Goal: Task Accomplishment & Management: Manage account settings

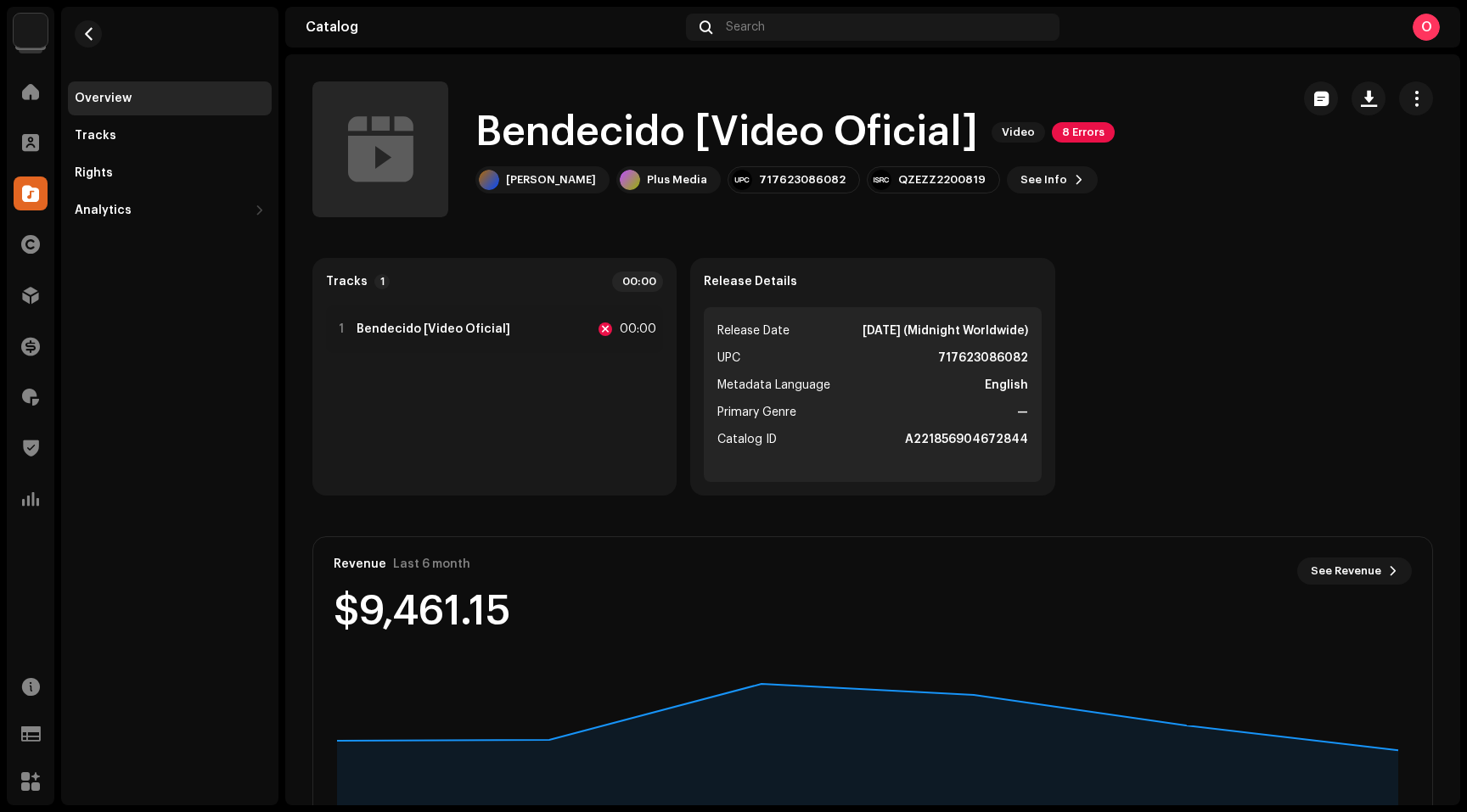
click at [1224, 398] on div "Tracks 1 00:00 1 Bendecido [Video Oficial] 00:00 Release Details Release Date […" at bounding box center [872, 377] width 1120 height 237
click at [27, 27] on img at bounding box center [31, 31] width 34 height 34
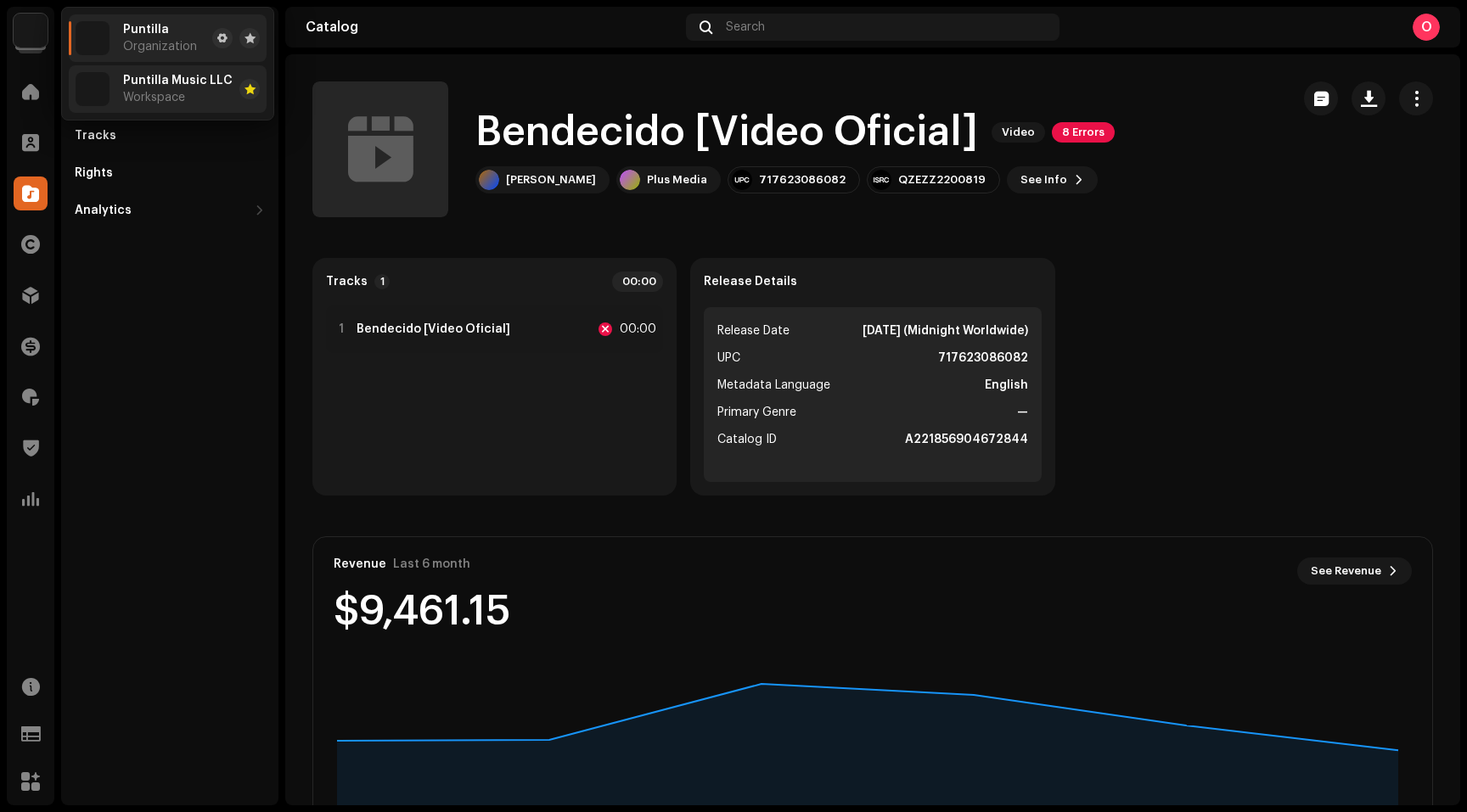
click at [161, 90] on div "Puntilla Music LLC Workspace" at bounding box center [177, 89] width 109 height 31
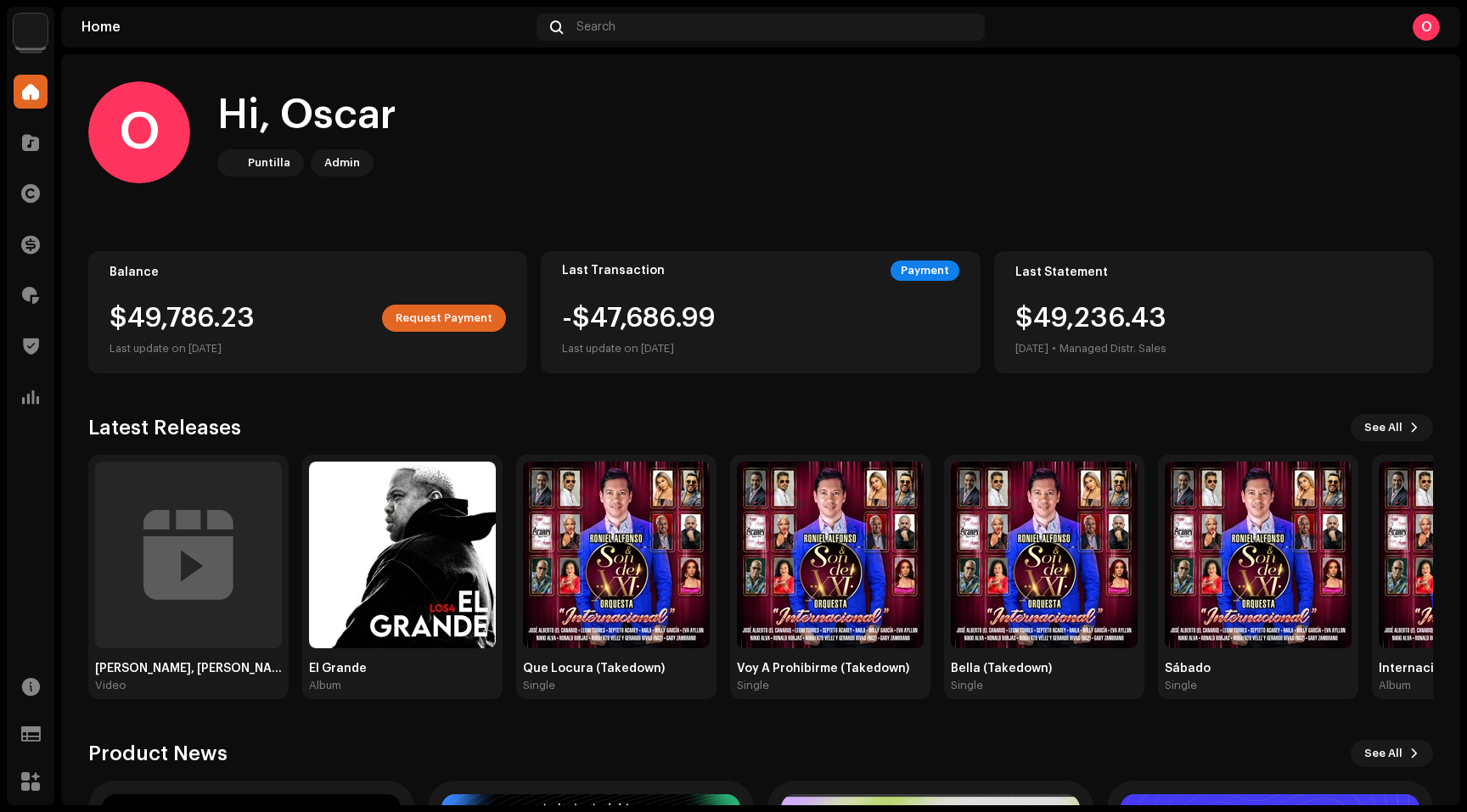
click at [1102, 164] on div "O Hi, Oscar Puntilla Admin" at bounding box center [761, 132] width 1345 height 102
click at [38, 195] on span at bounding box center [30, 194] width 18 height 14
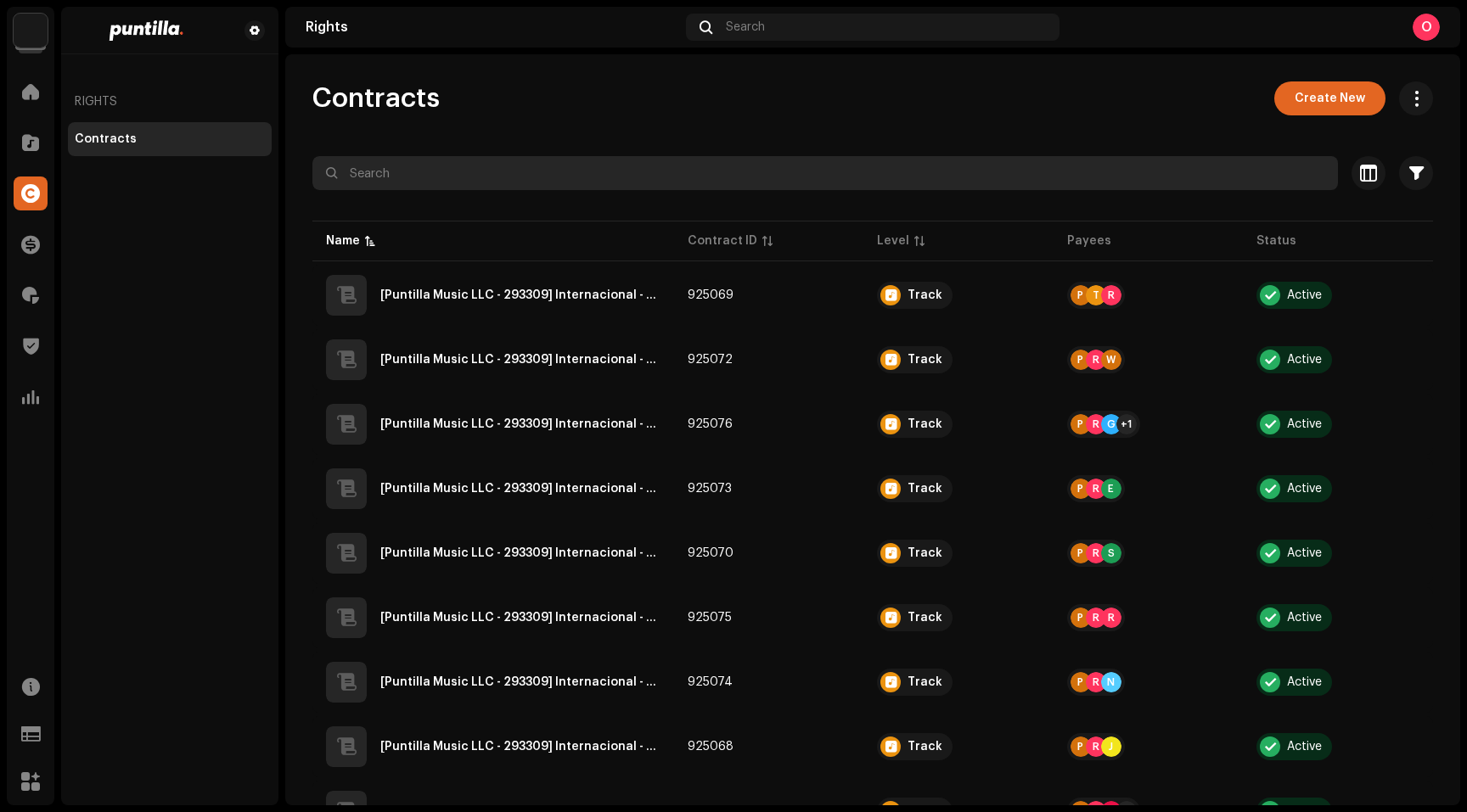
click at [634, 174] on input "text" at bounding box center [825, 173] width 1025 height 34
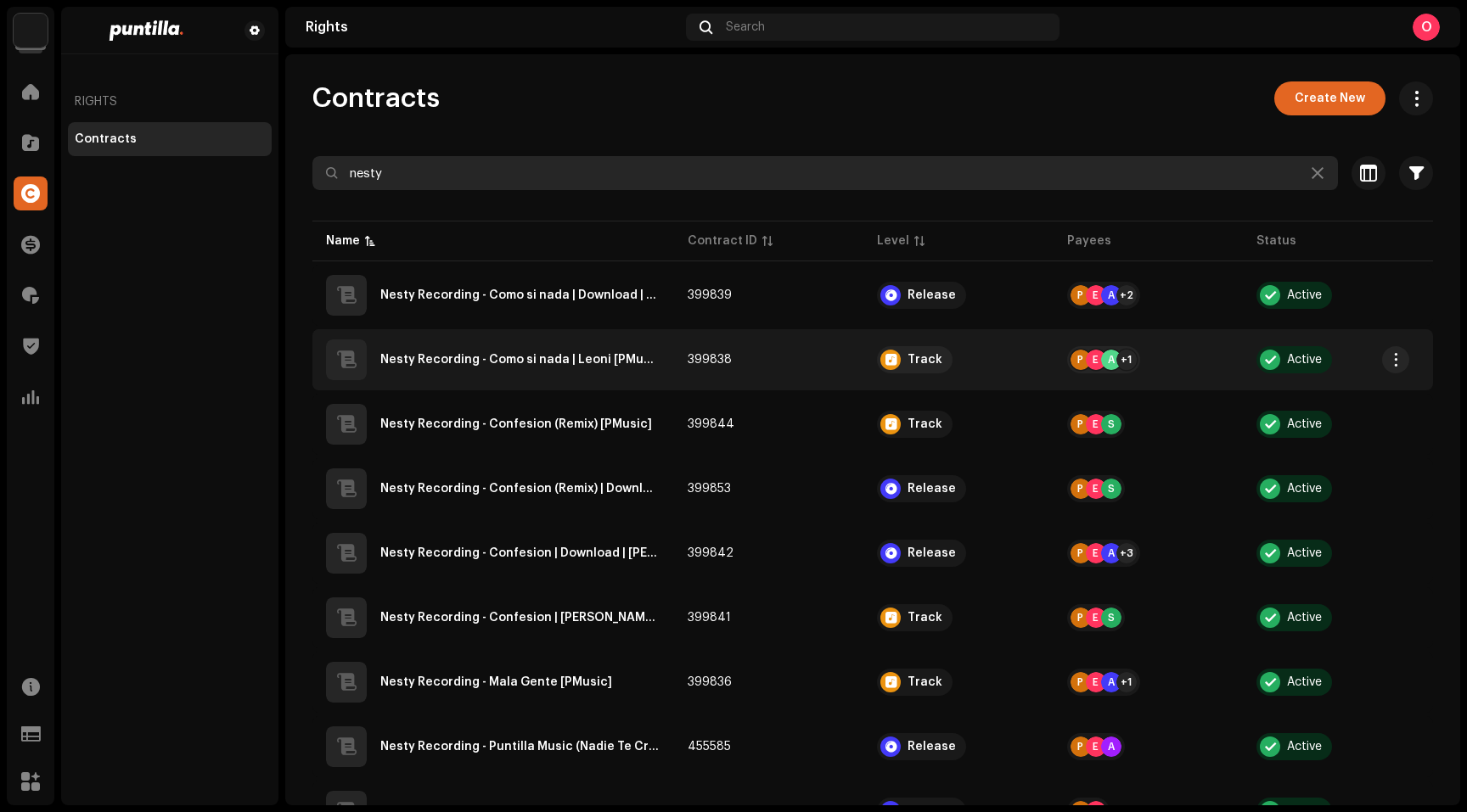
type input "nesty"
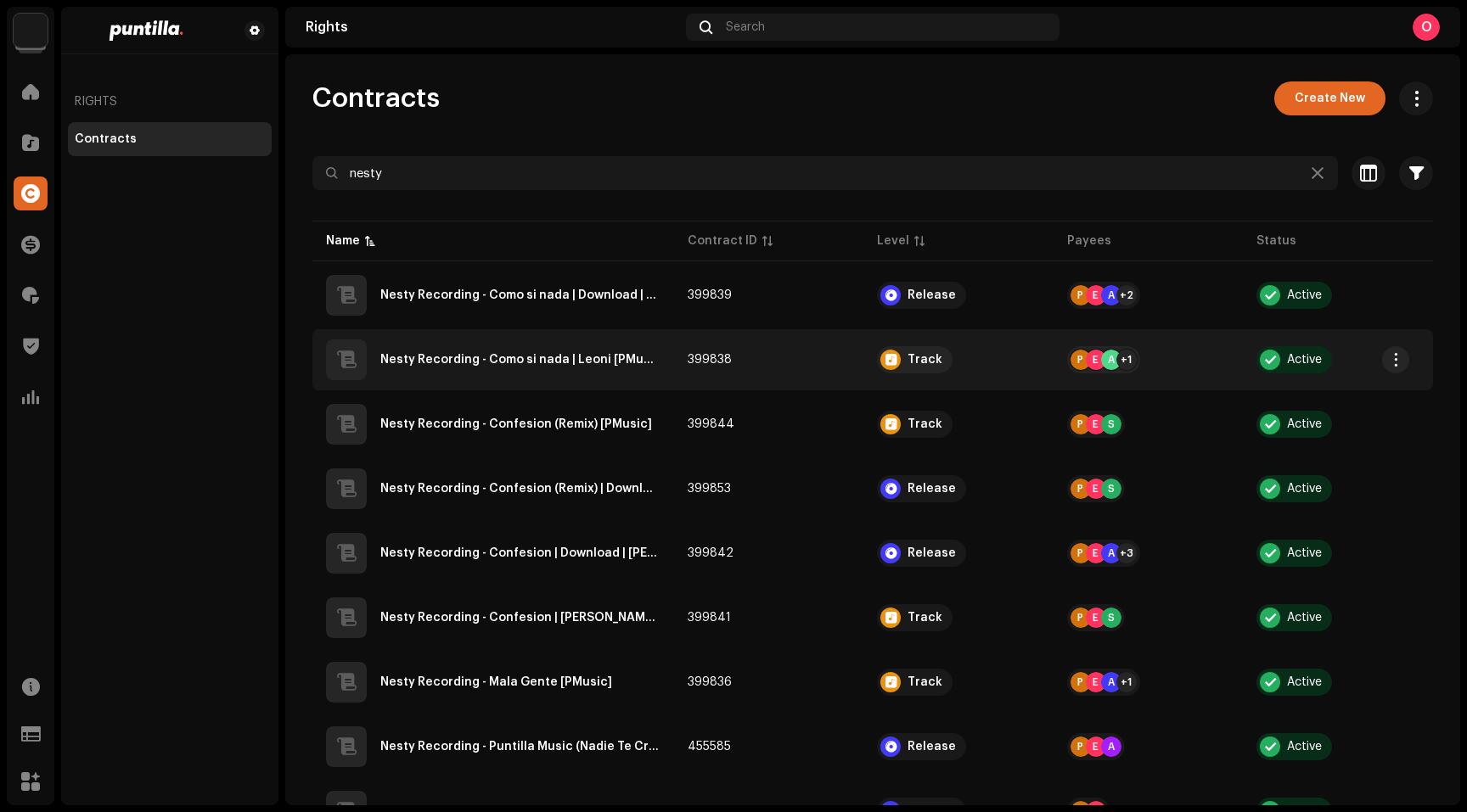
click at [564, 358] on div "Nesty Recording - Como si nada | Leoni [PMusic]" at bounding box center [520, 360] width 280 height 12
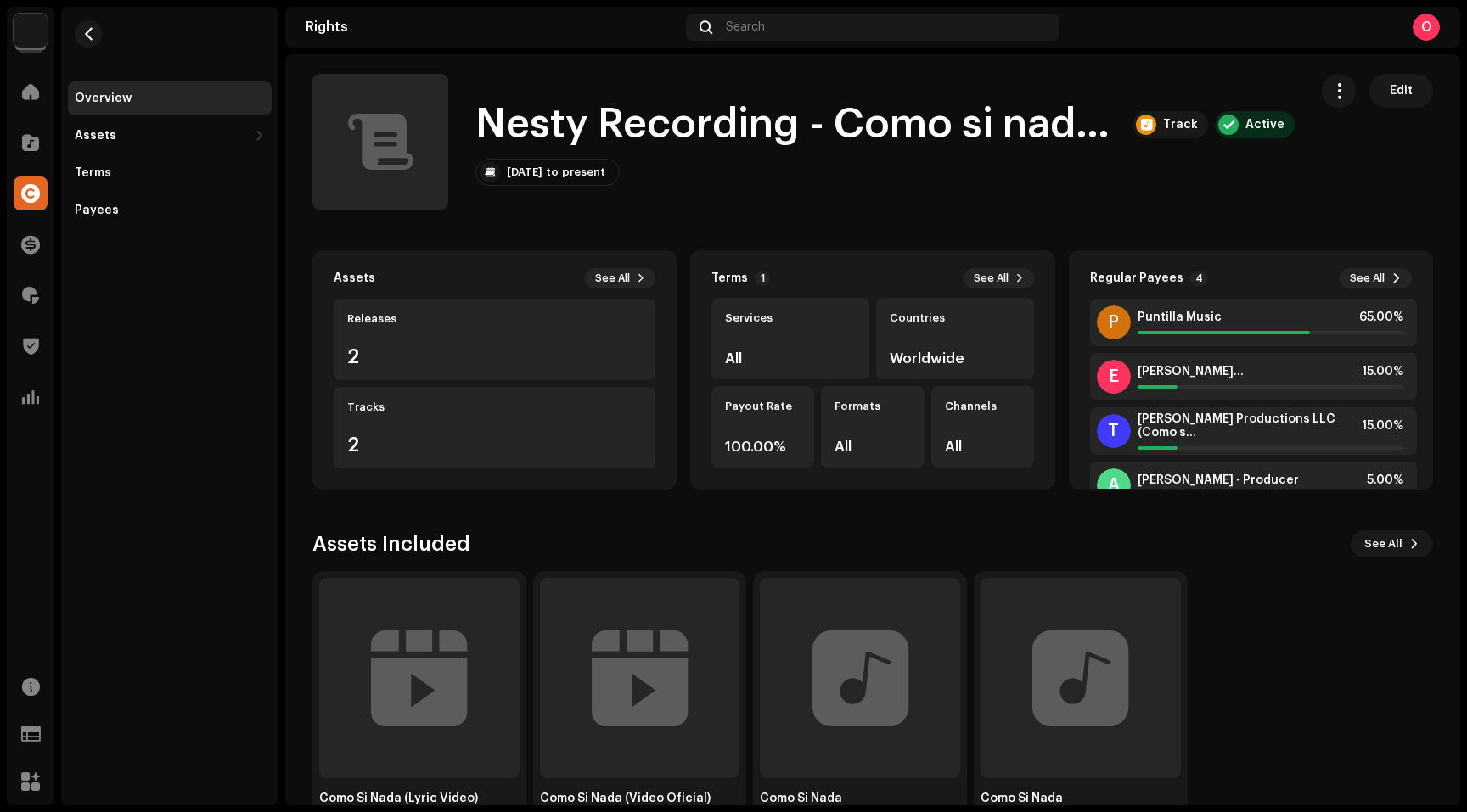
drag, startPoint x: 1310, startPoint y: 645, endPoint x: 1272, endPoint y: 635, distance: 39.3
click at [1308, 645] on div "Como Si Nada (Lyric Video) Release Como Si Nada (Video Oficial) Release Como Si…" at bounding box center [869, 700] width 1120 height 258
click at [94, 35] on button "button" at bounding box center [88, 33] width 27 height 27
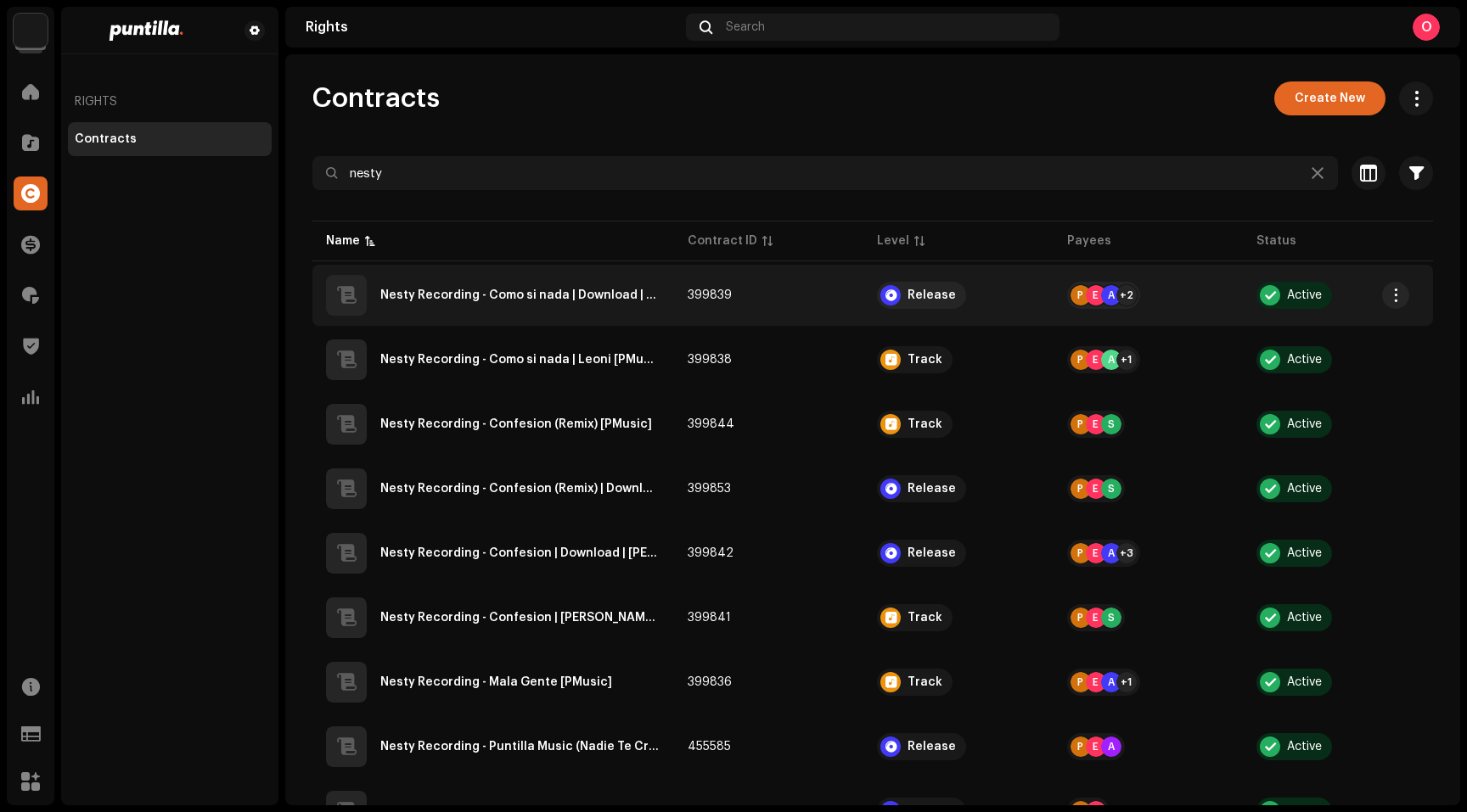
click at [542, 300] on div "Nesty Recording - Como si nada | Download | Leoni | Motiff [PMusic]" at bounding box center [520, 295] width 280 height 12
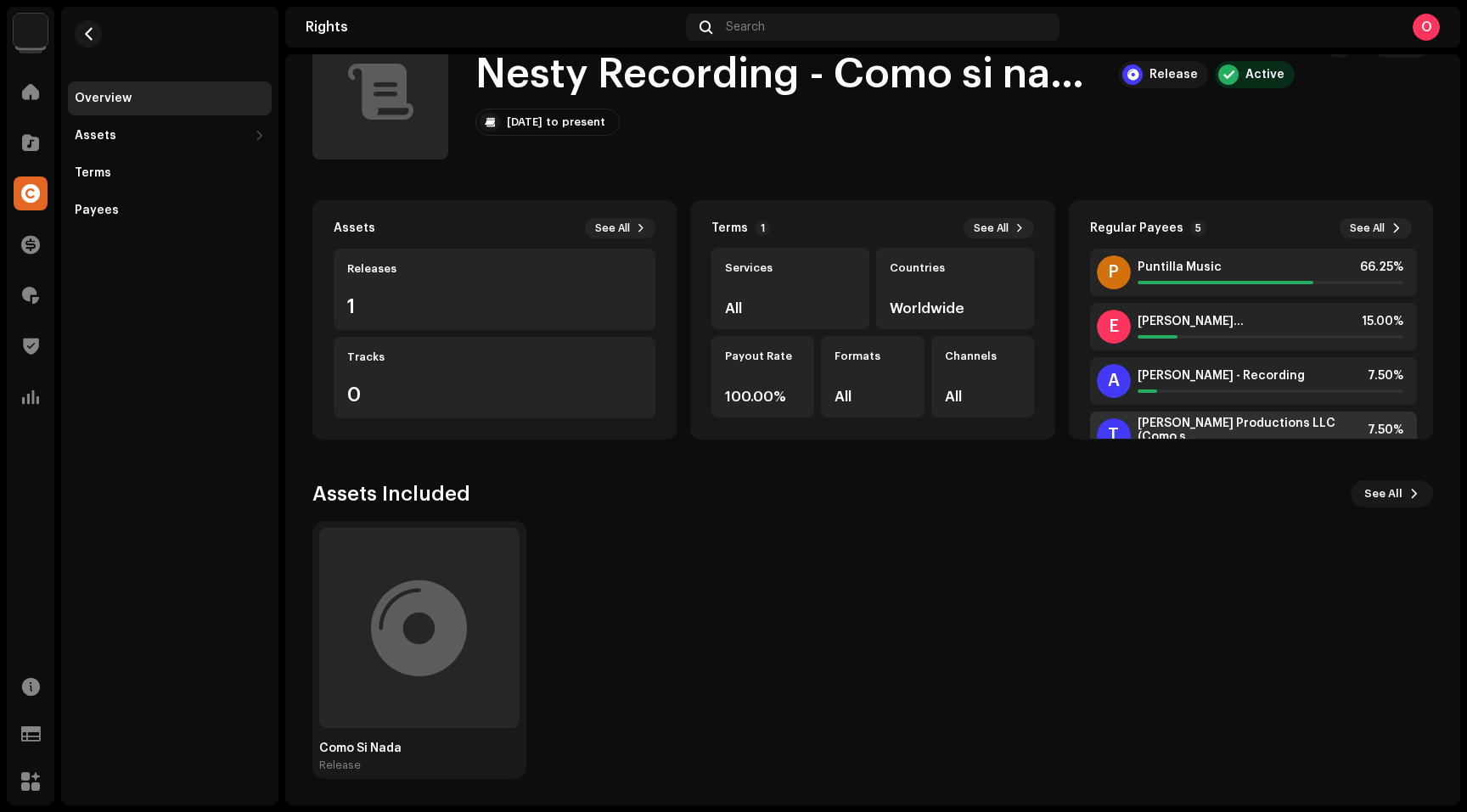
scroll to position [95, 0]
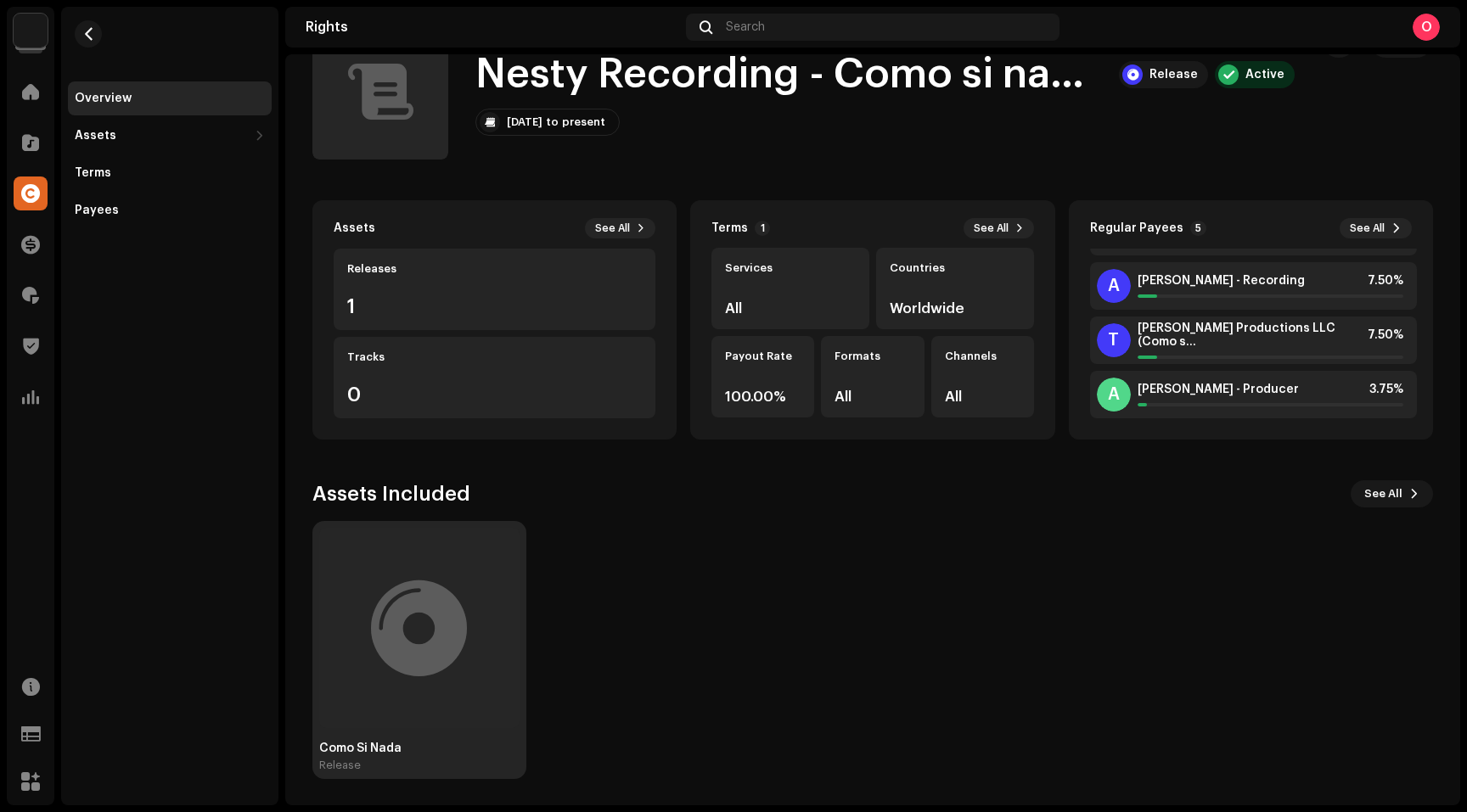
click at [429, 628] on div at bounding box center [419, 628] width 96 height 0
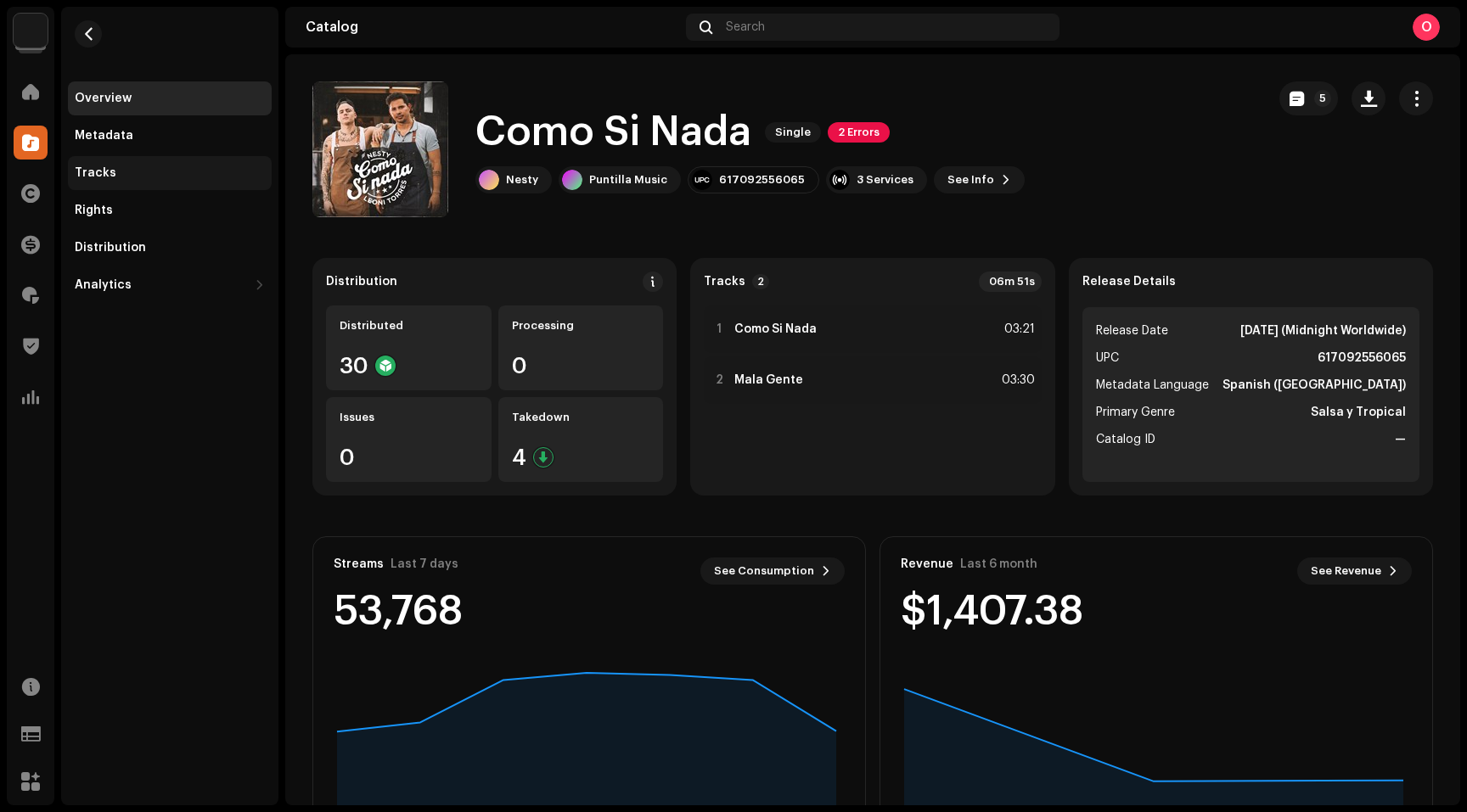
click at [115, 170] on div "Tracks" at bounding box center [170, 174] width 190 height 14
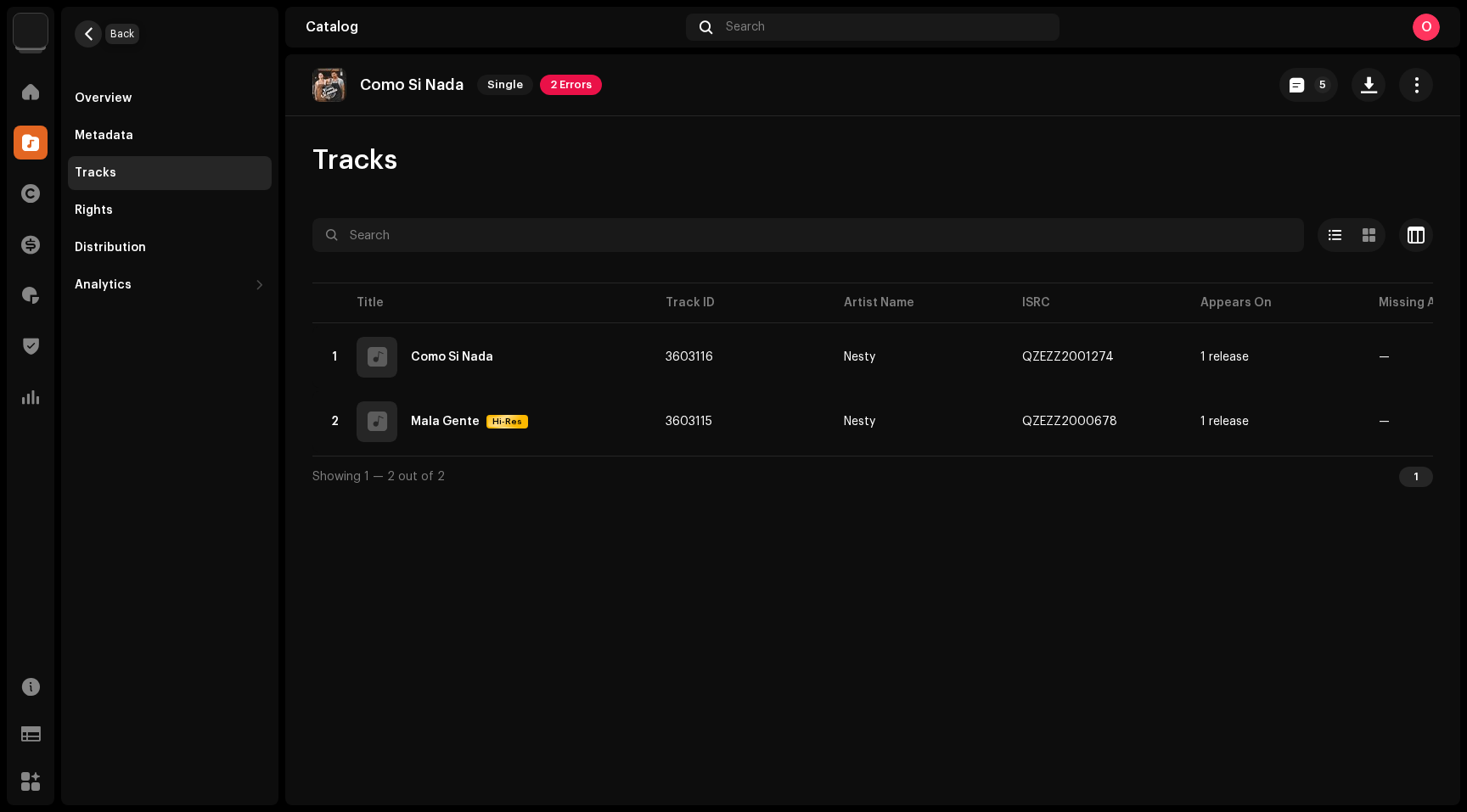
click at [87, 38] on span "button" at bounding box center [88, 34] width 13 height 14
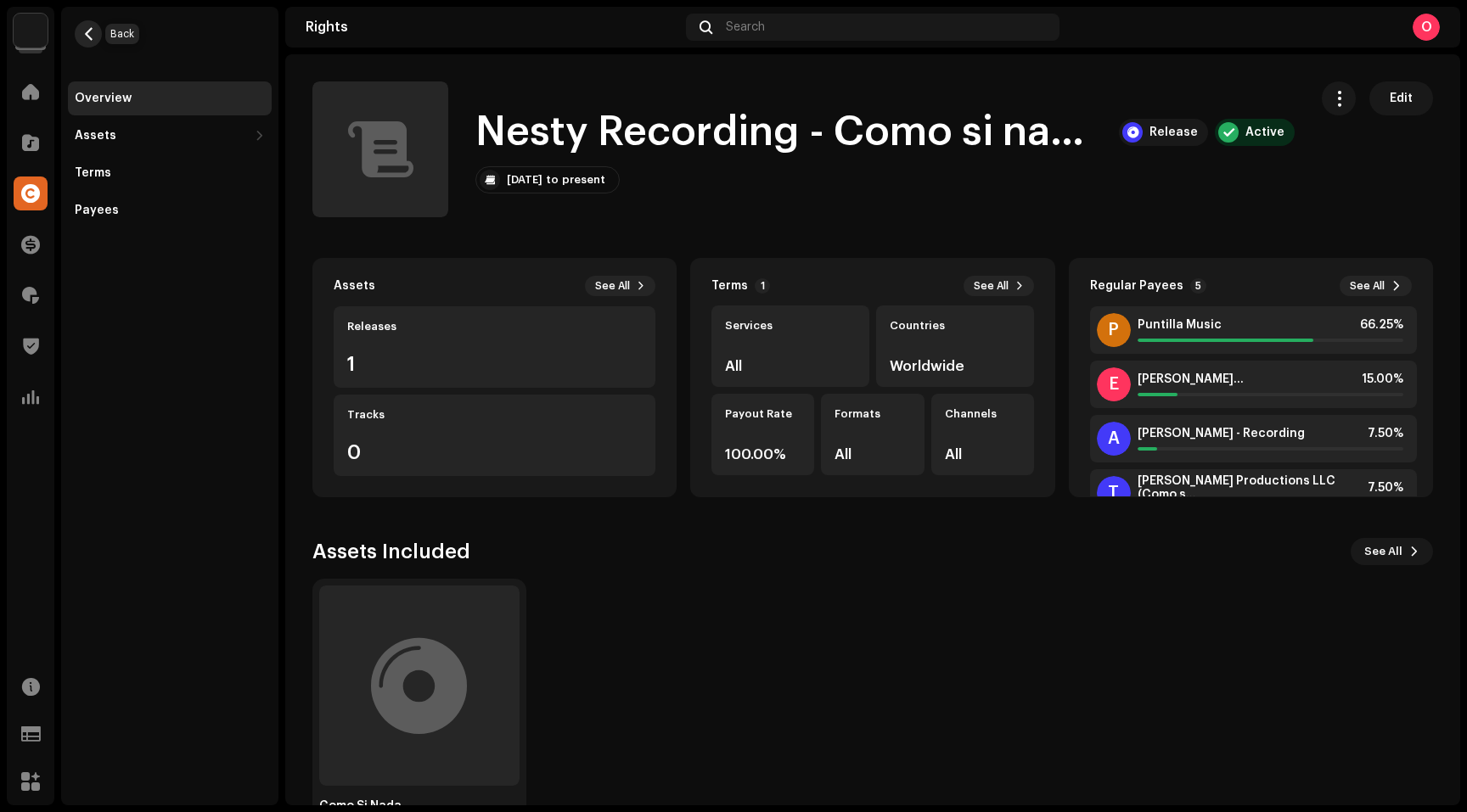
click at [92, 35] on span "button" at bounding box center [88, 34] width 13 height 14
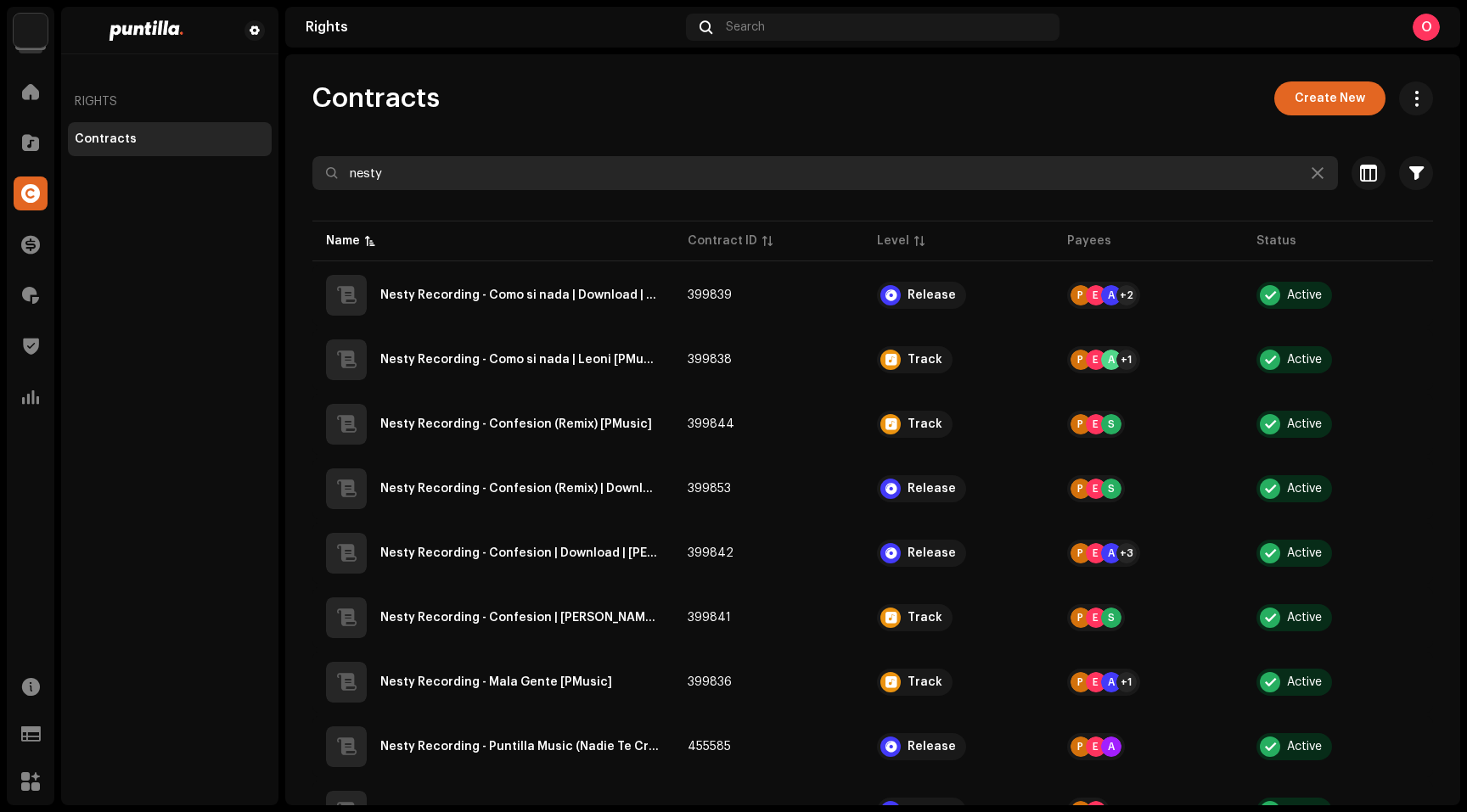
click at [481, 167] on input "nesty" at bounding box center [825, 173] width 1025 height 34
drag, startPoint x: 496, startPoint y: 175, endPoint x: 291, endPoint y: 157, distance: 205.8
click at [291, 157] on div "Contracts Create New nesty Selected 0 Select all Options Filters Contract Level…" at bounding box center [872, 547] width 1174 height 933
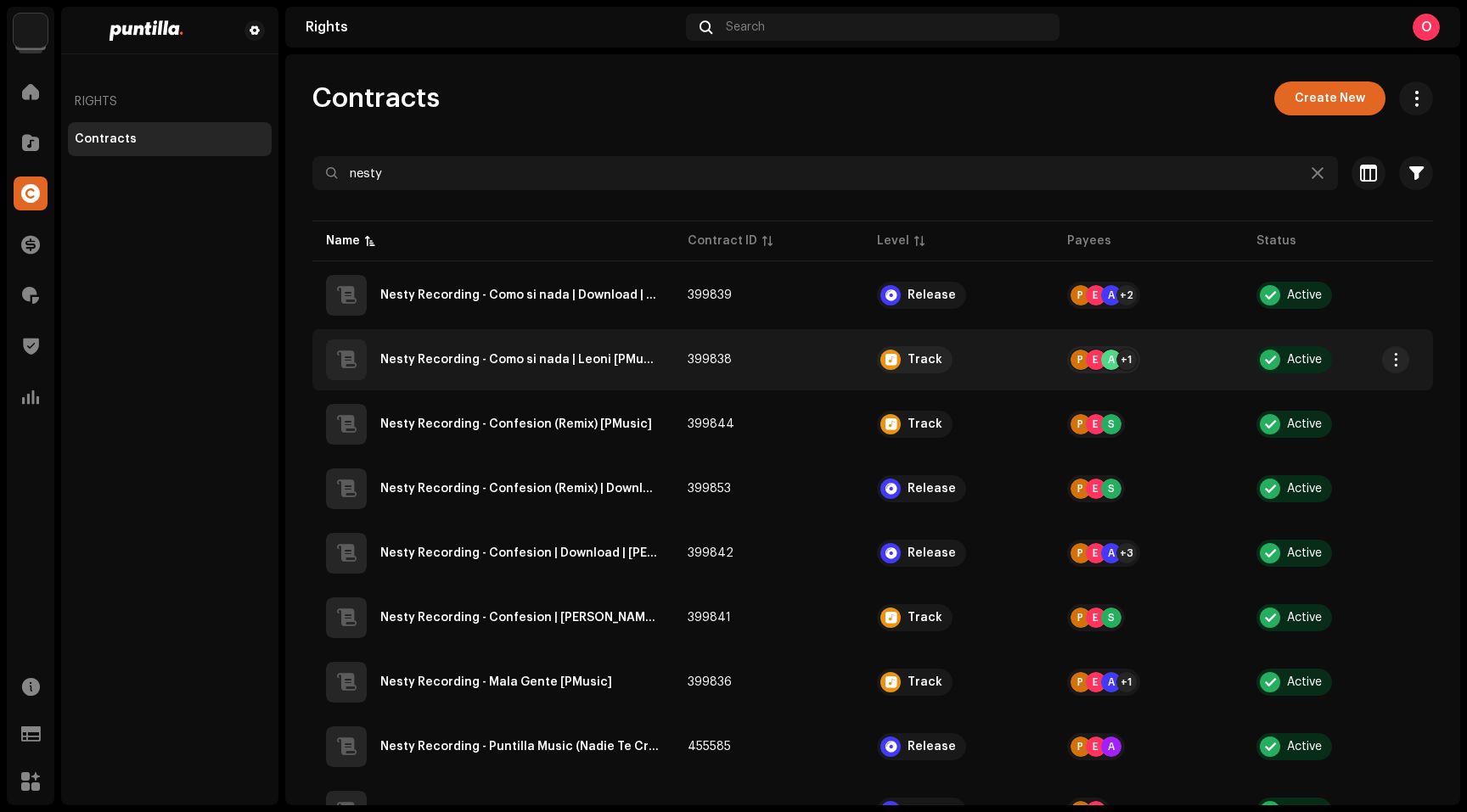
click at [541, 361] on div "Nesty Recording - Como si nada | Leoni [PMusic]" at bounding box center [520, 360] width 280 height 12
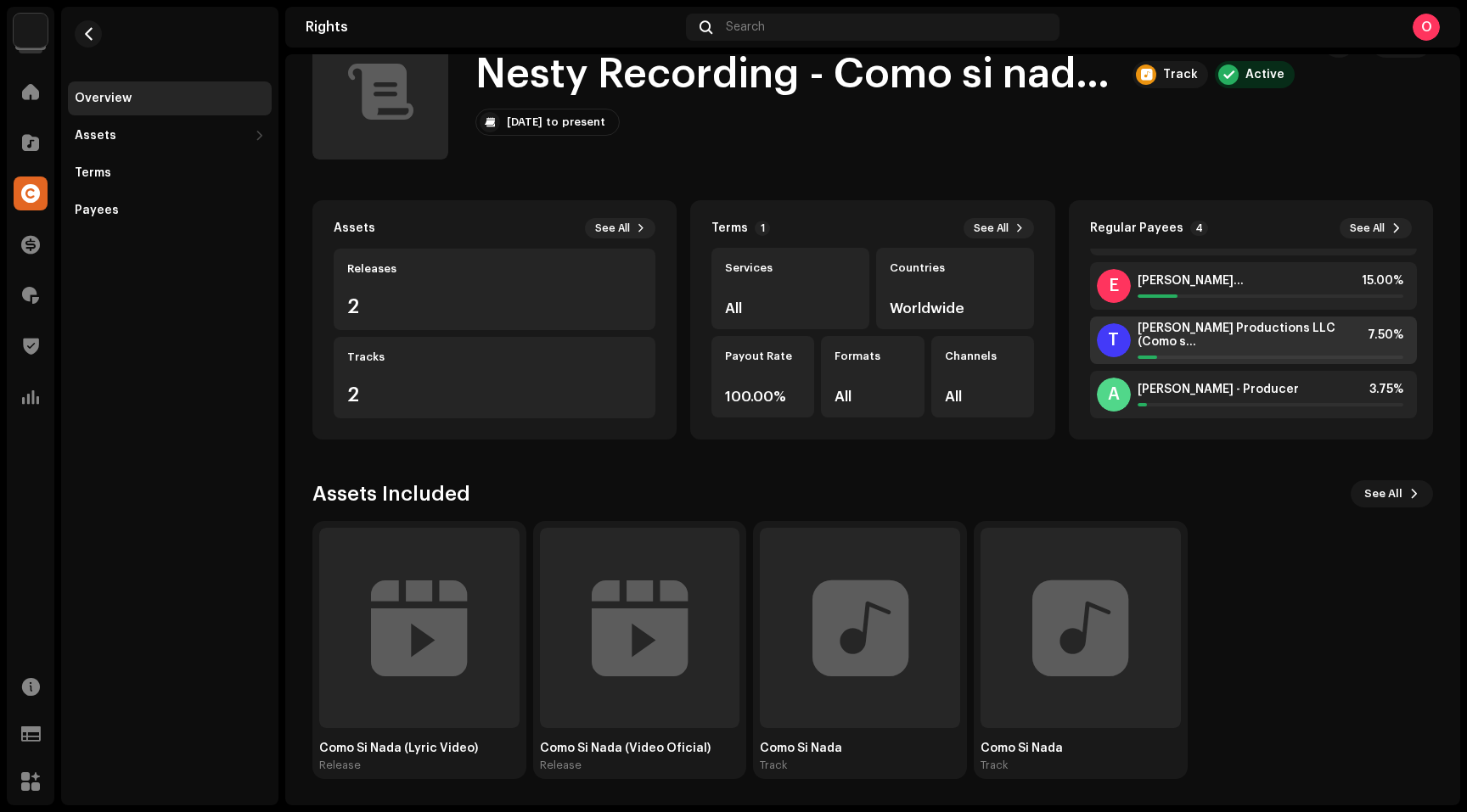
scroll to position [37, 0]
click at [1370, 226] on span "See All" at bounding box center [1367, 229] width 35 height 14
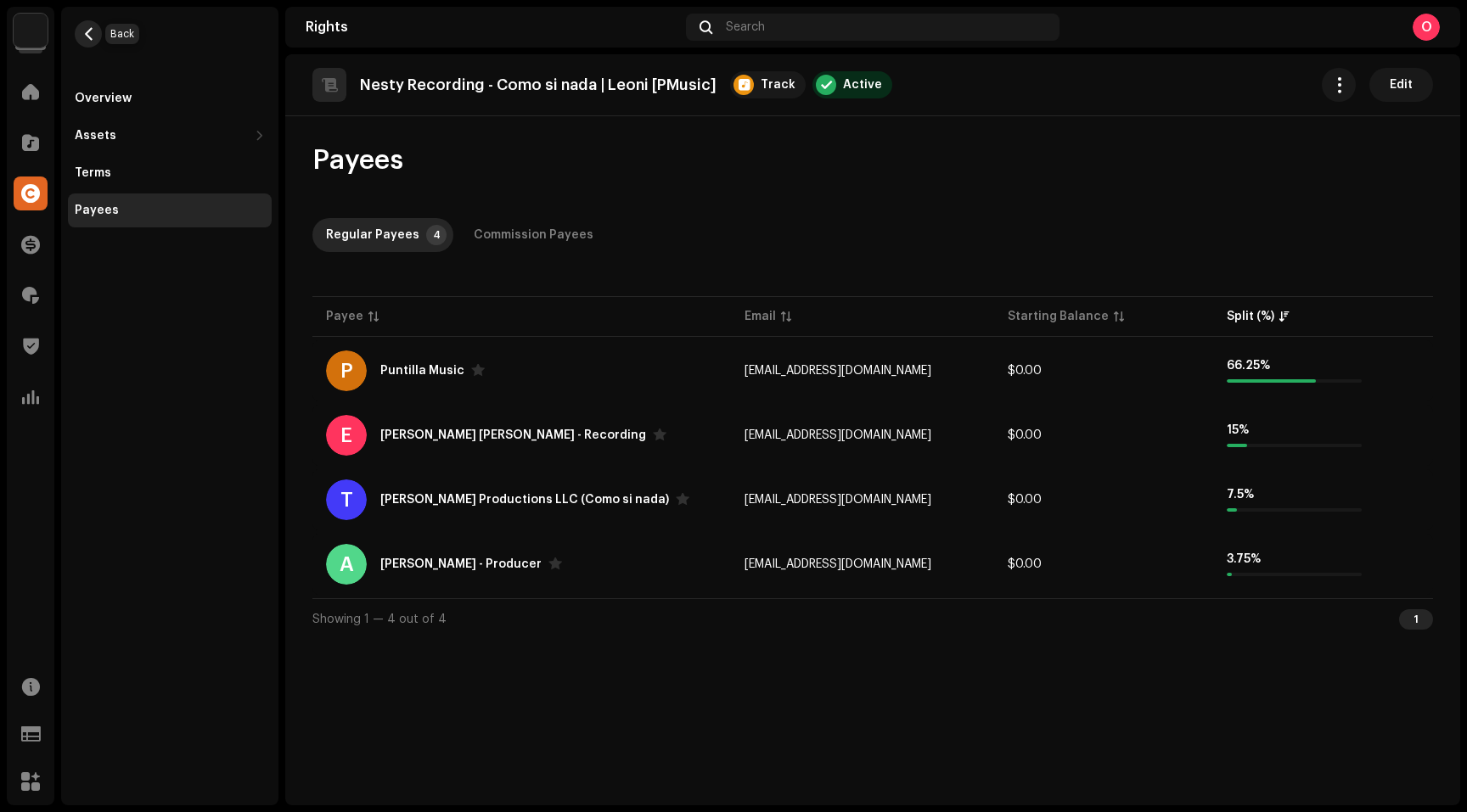
click at [87, 36] on span "button" at bounding box center [88, 34] width 13 height 14
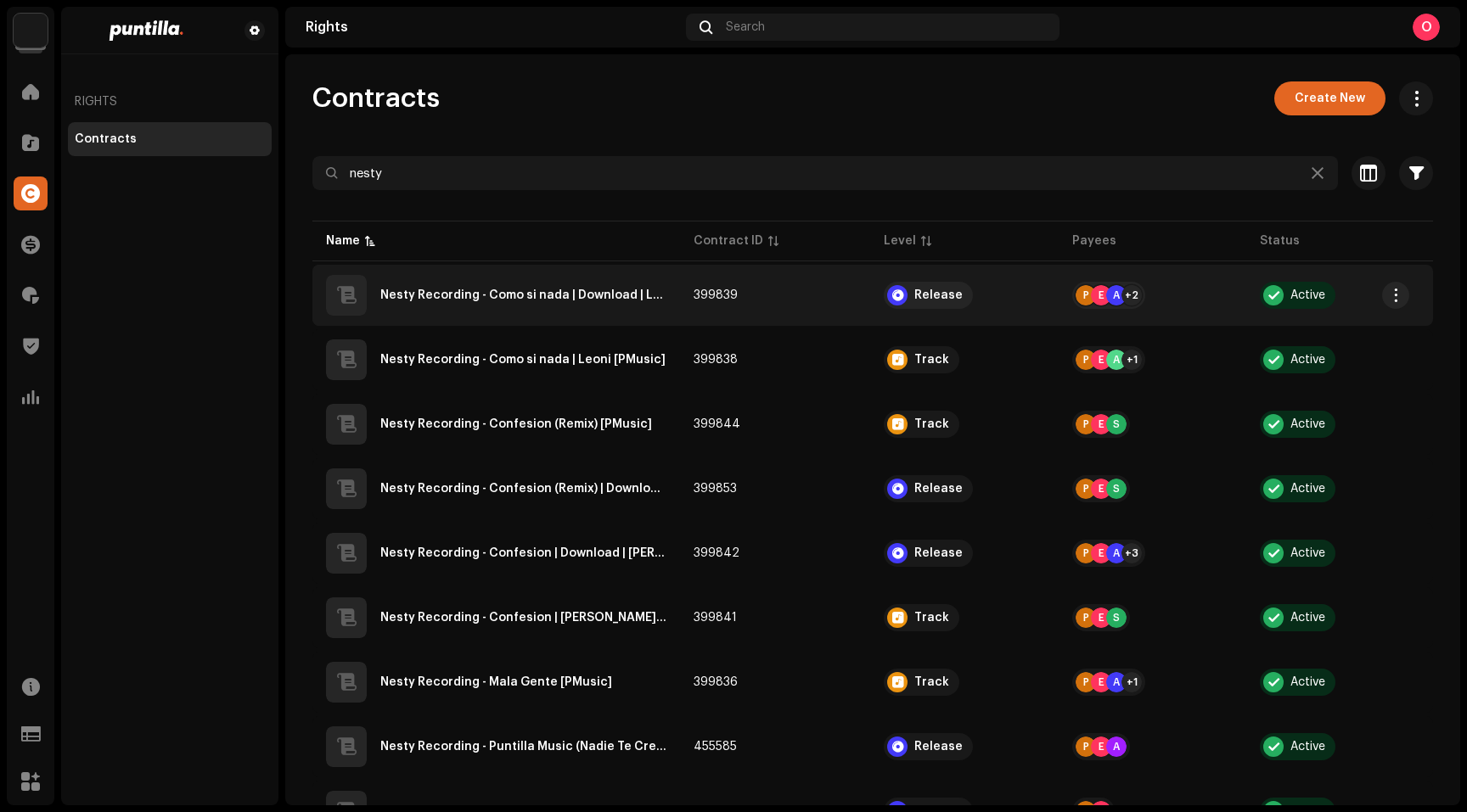
click at [523, 294] on div "Nesty Recording - Como si nada | Download | Leoni | Motiff [PMusic]" at bounding box center [523, 295] width 286 height 12
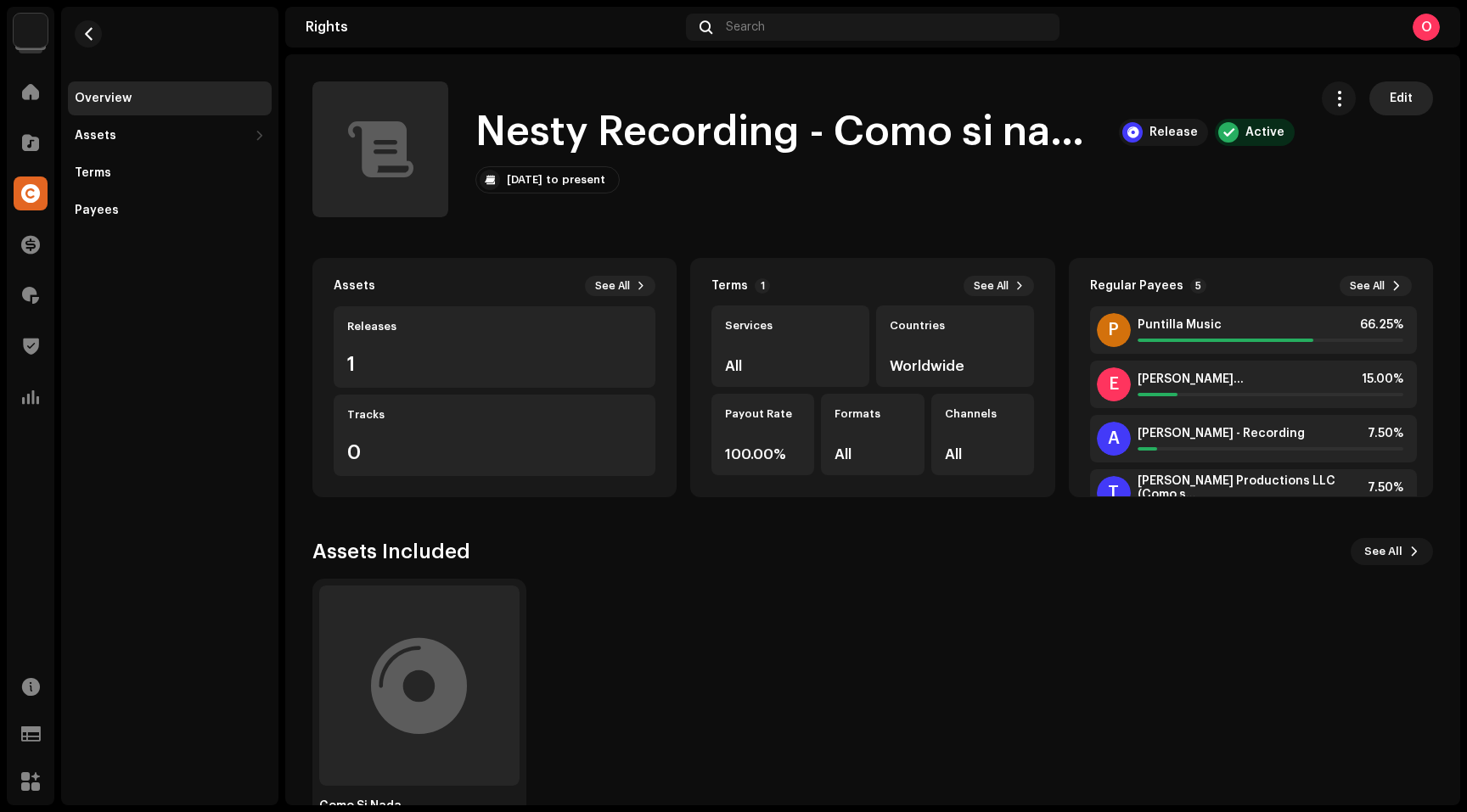
click at [1393, 106] on span "Edit" at bounding box center [1401, 98] width 23 height 34
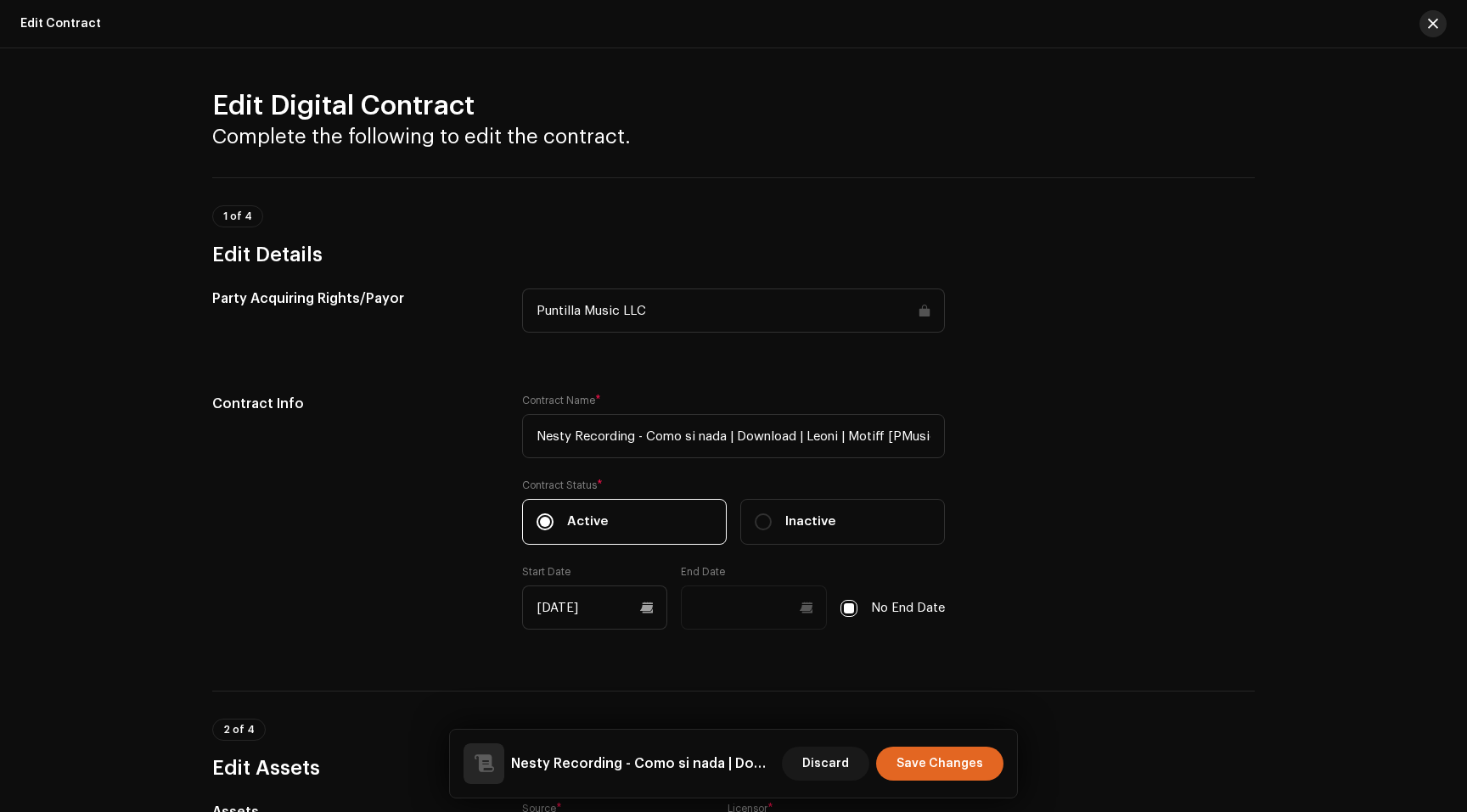
click at [1438, 25] on button "button" at bounding box center [1432, 24] width 27 height 27
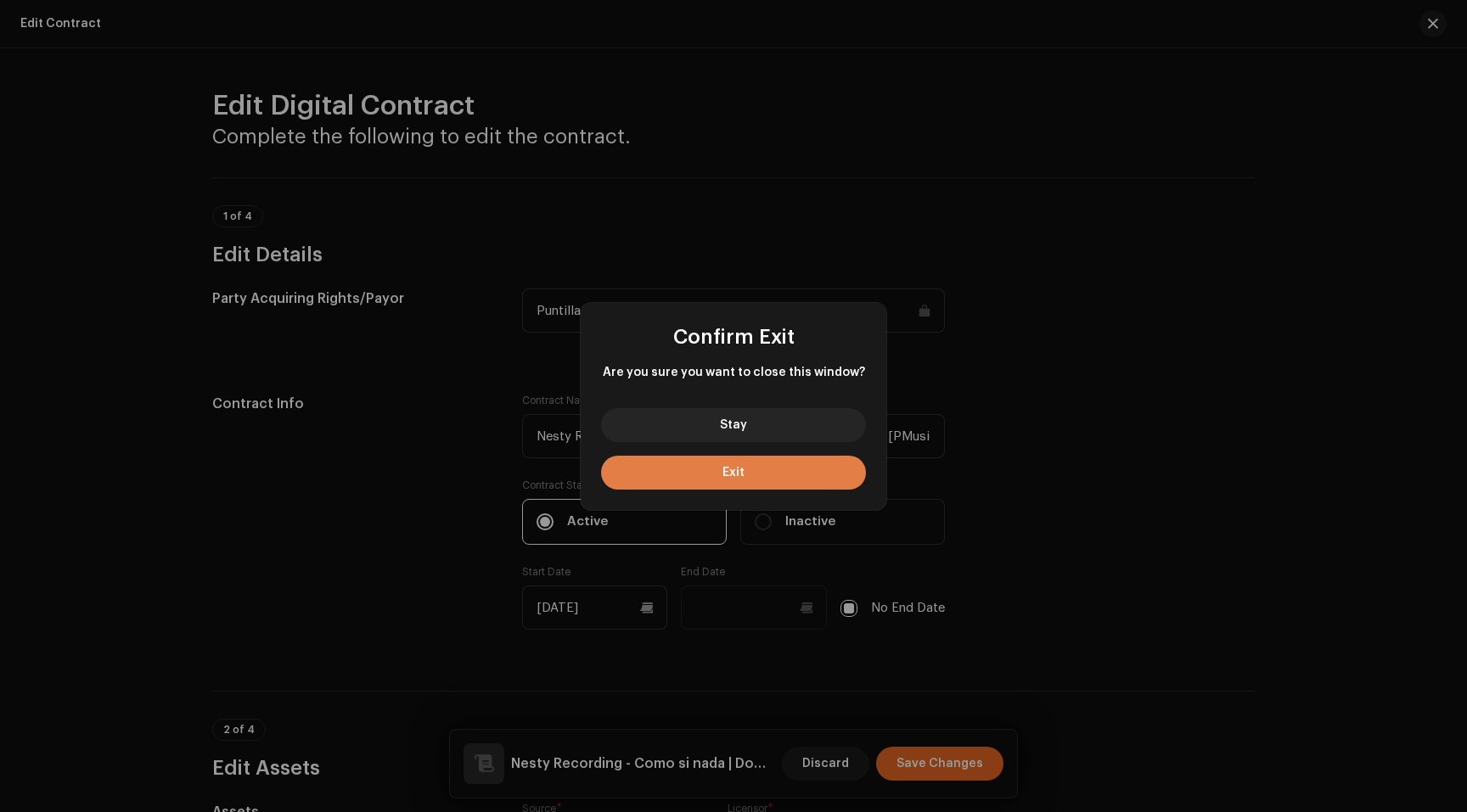
click at [734, 477] on span "Exit" at bounding box center [733, 473] width 22 height 12
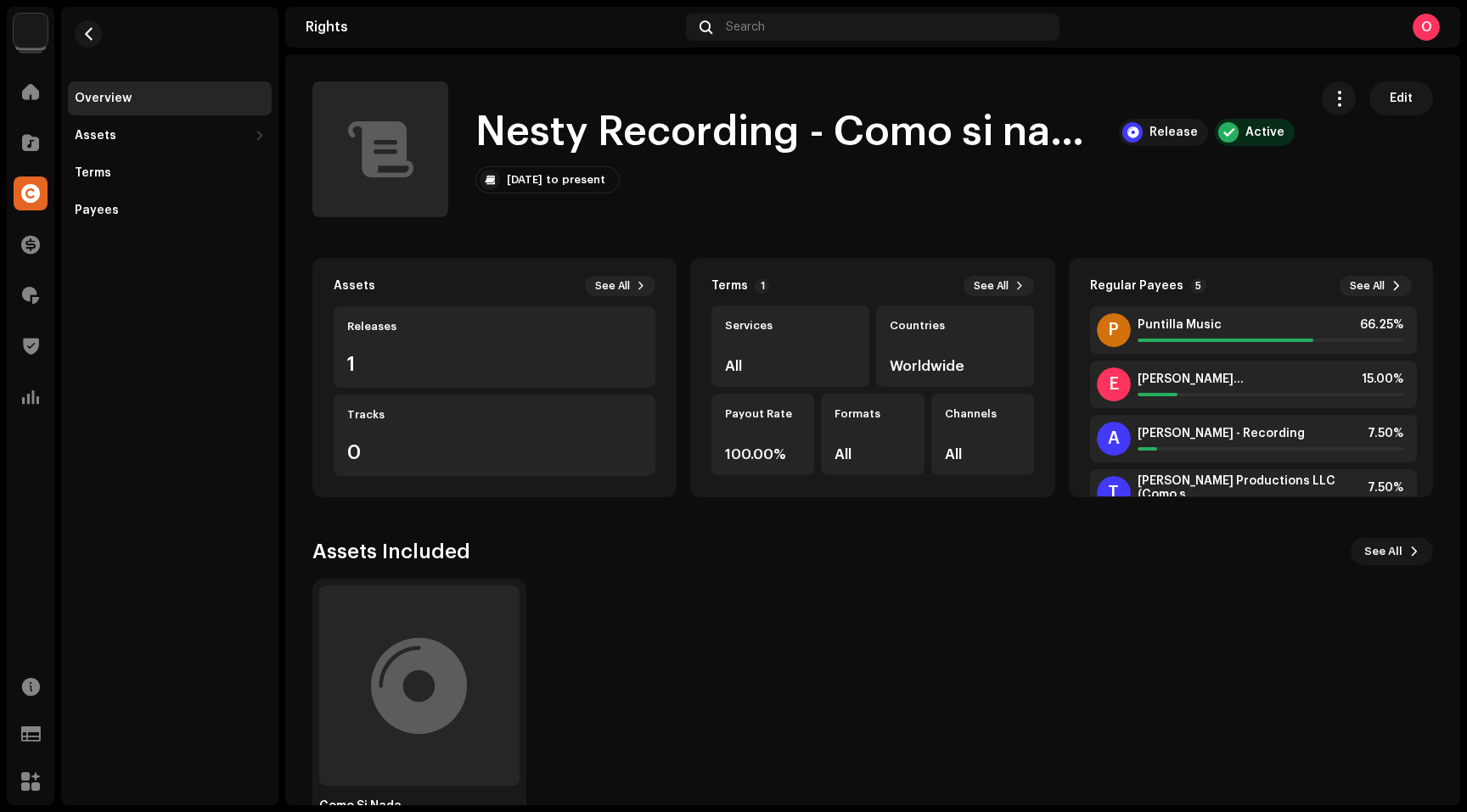
click at [904, 641] on div "Como Si Nada Release" at bounding box center [869, 708] width 1120 height 258
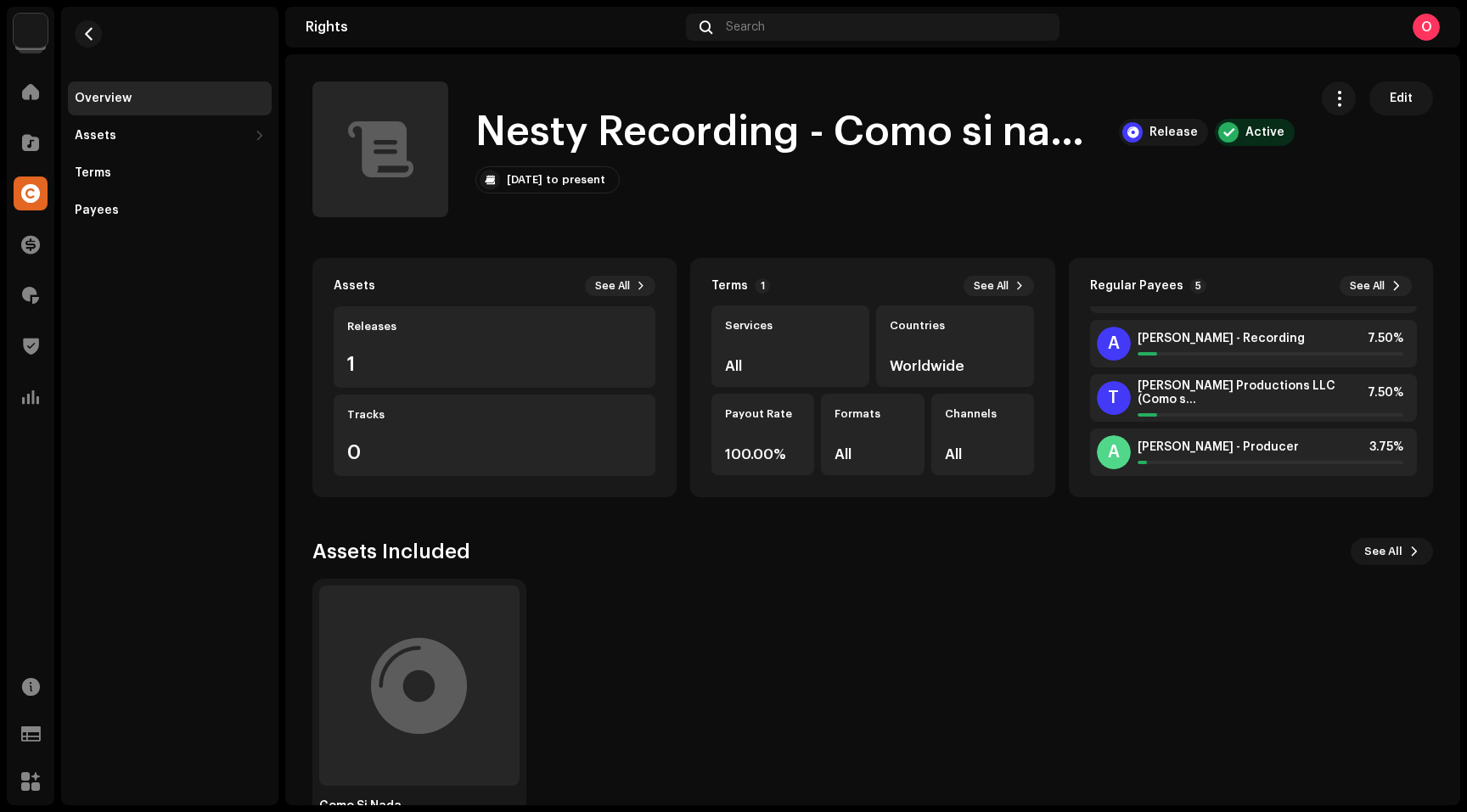
drag, startPoint x: 951, startPoint y: 576, endPoint x: 742, endPoint y: 480, distance: 230.0
click at [946, 568] on div "Assets Included See All Como Si Nada Release" at bounding box center [872, 687] width 1120 height 299
click at [86, 28] on span "button" at bounding box center [88, 34] width 13 height 14
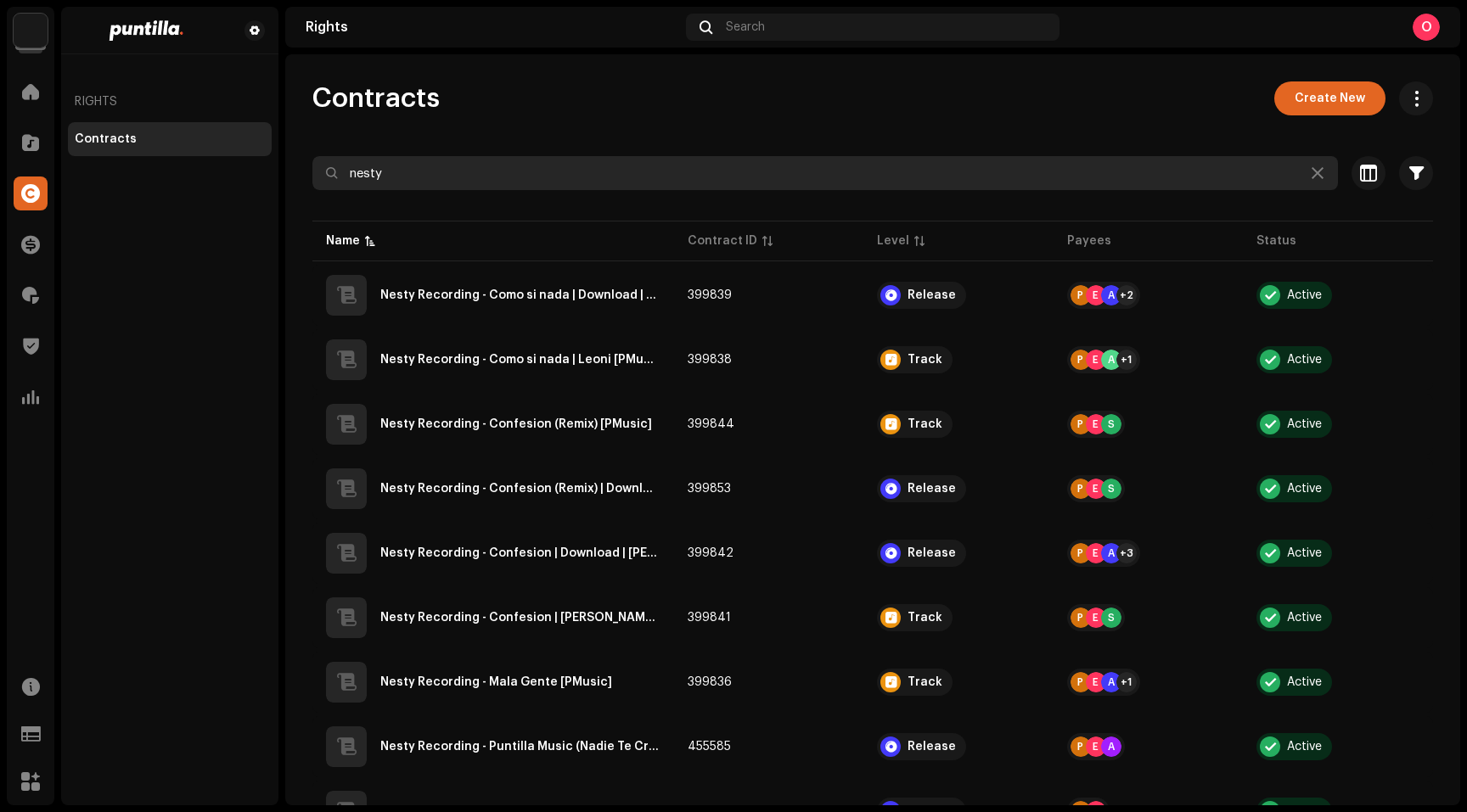
click at [458, 174] on input "nesty" at bounding box center [825, 173] width 1025 height 34
drag, startPoint x: 433, startPoint y: 175, endPoint x: 301, endPoint y: 171, distance: 132.1
click at [301, 171] on div "Contracts Create New nesty Selected 0 Select all Options Filters Contract Level…" at bounding box center [872, 547] width 1174 height 933
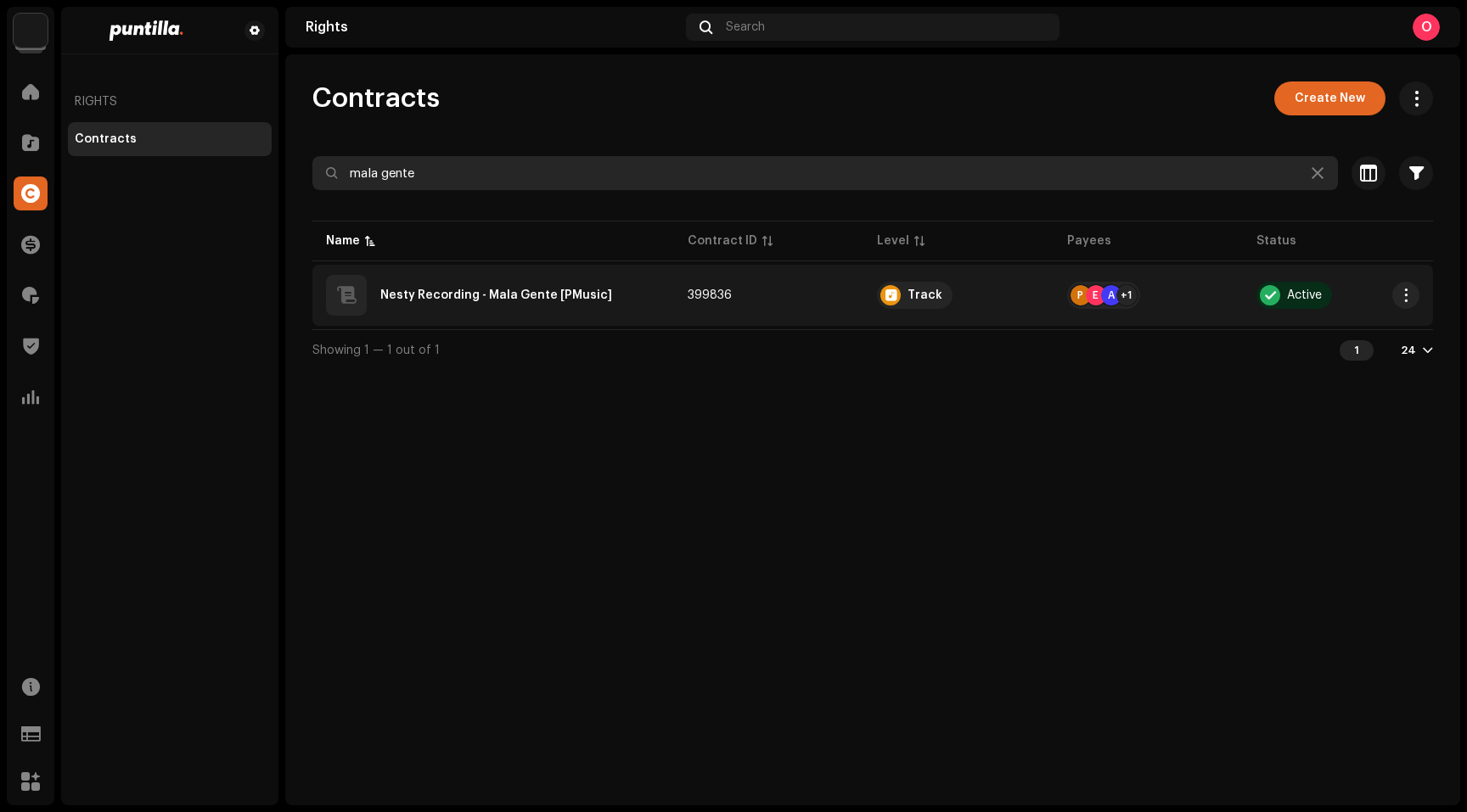
type input "mala gente"
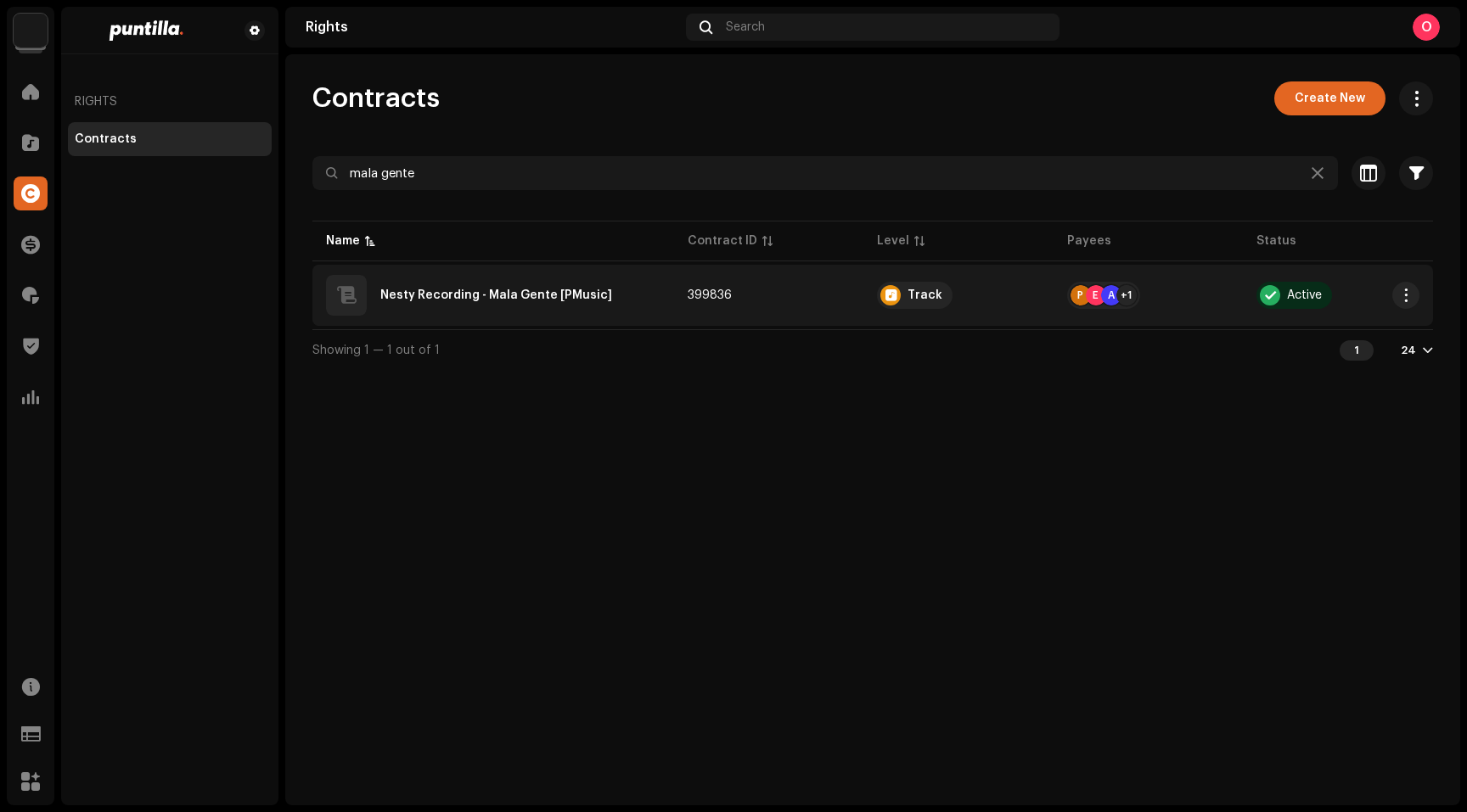
click at [533, 289] on div "Nesty Recording - Mala Gente [PMusic]" at bounding box center [495, 295] width 231 height 12
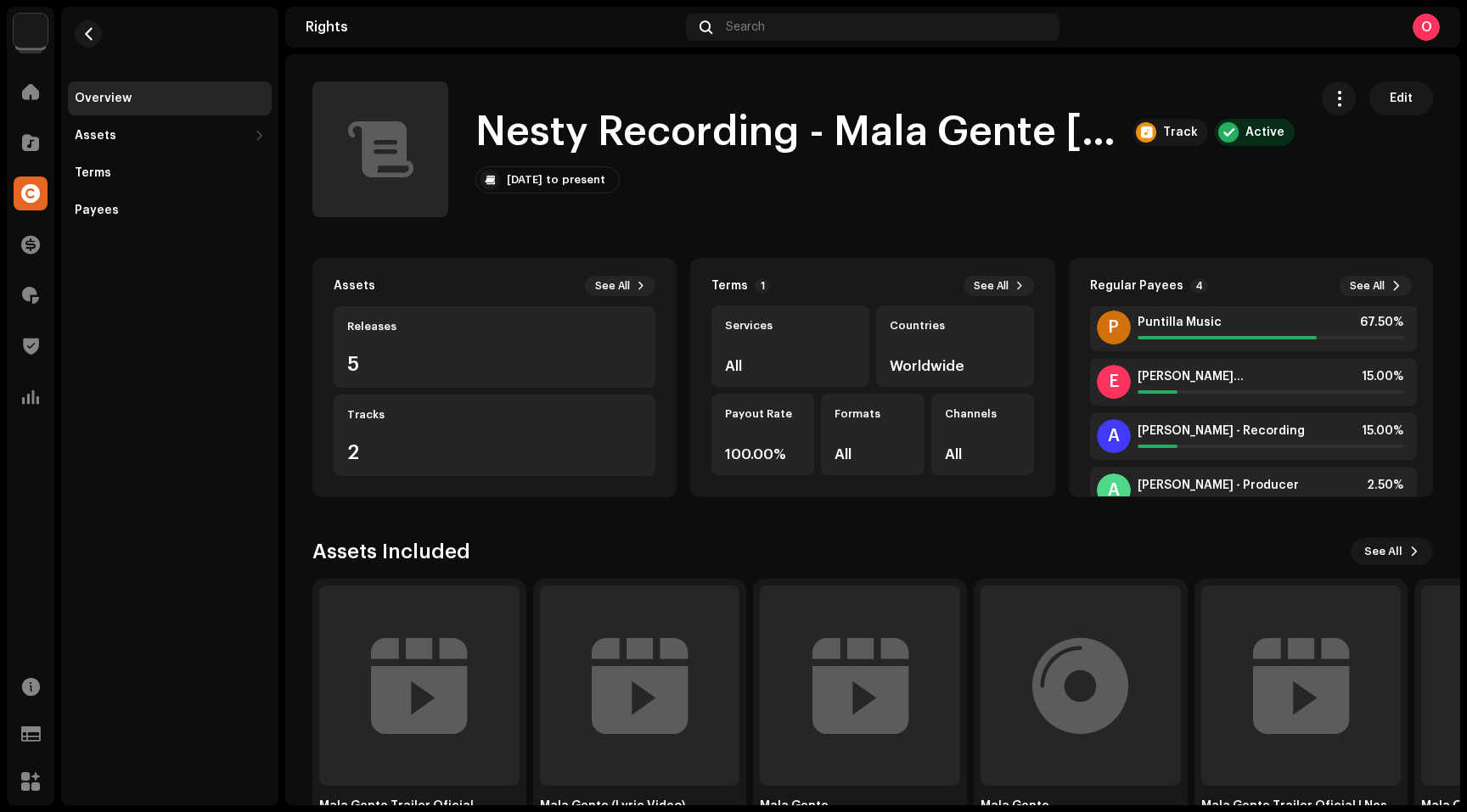
scroll to position [41, 0]
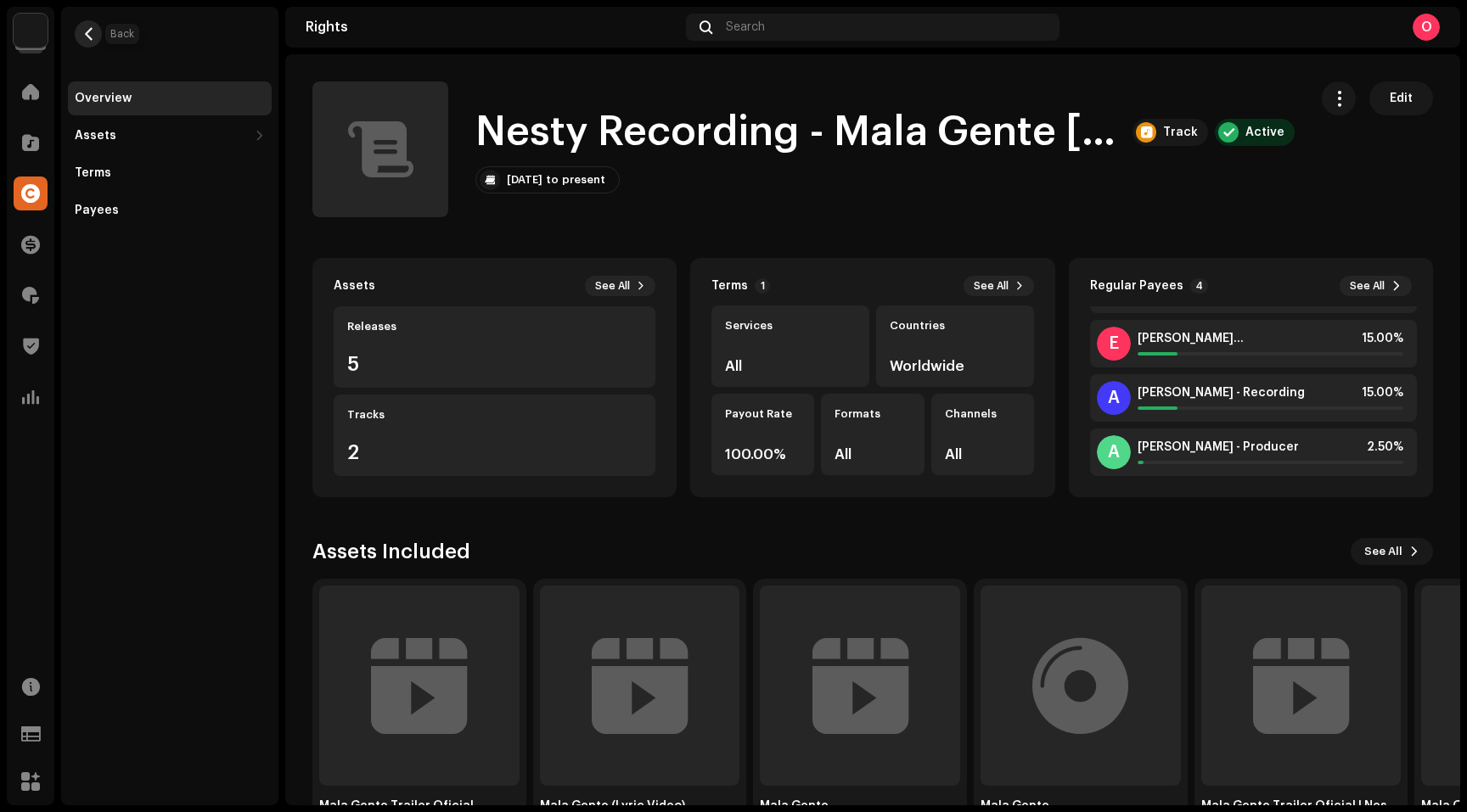
click at [90, 36] on span "button" at bounding box center [88, 34] width 13 height 14
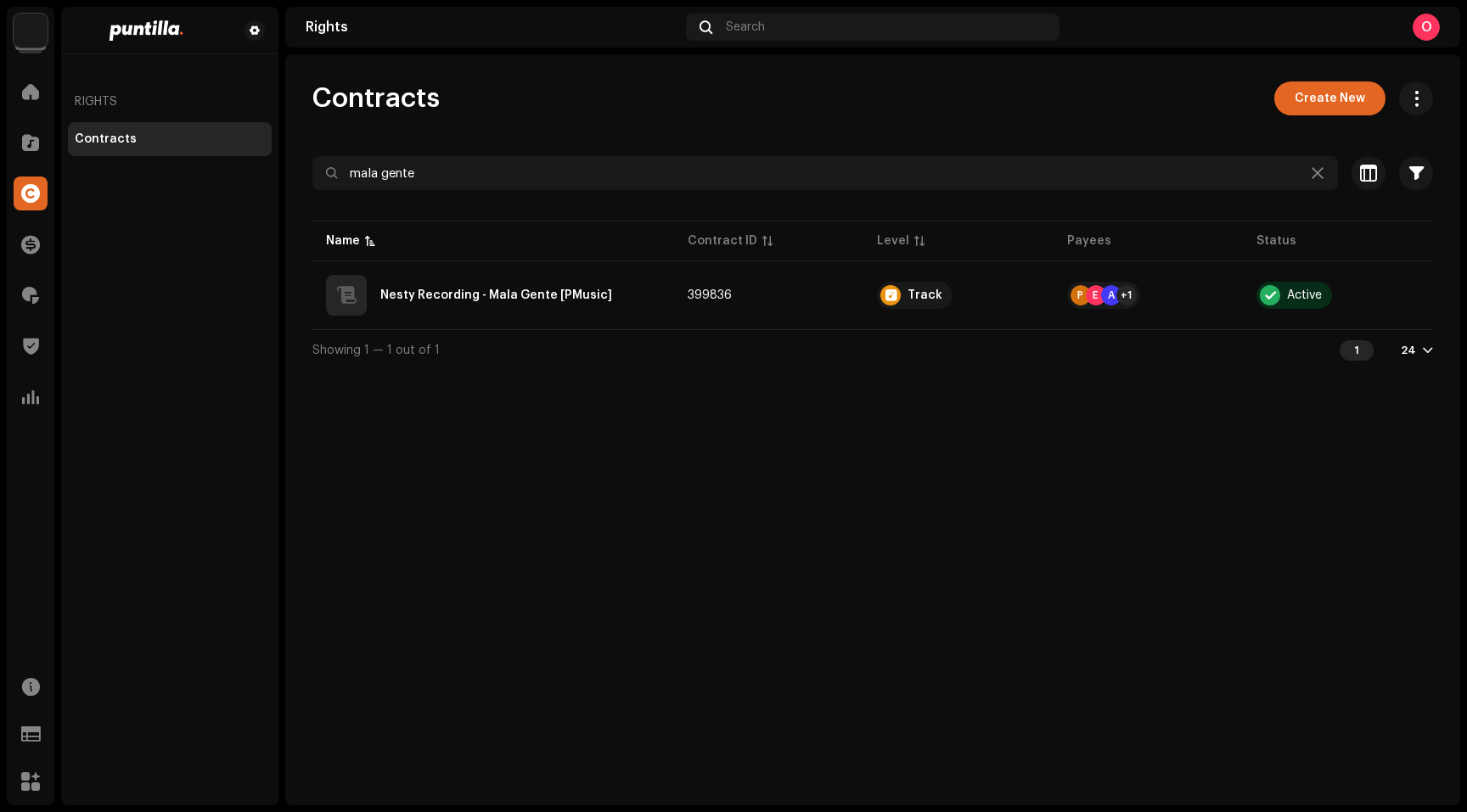
click at [902, 533] on div "Contracts Create New mala gente Selected 0 Select all Options Filters Contract …" at bounding box center [872, 430] width 1174 height 751
click at [733, 478] on div "Contracts Create New mala gente Selected 0 Select all Options Filters Contract …" at bounding box center [872, 430] width 1174 height 751
click at [1317, 169] on icon at bounding box center [1318, 174] width 12 height 14
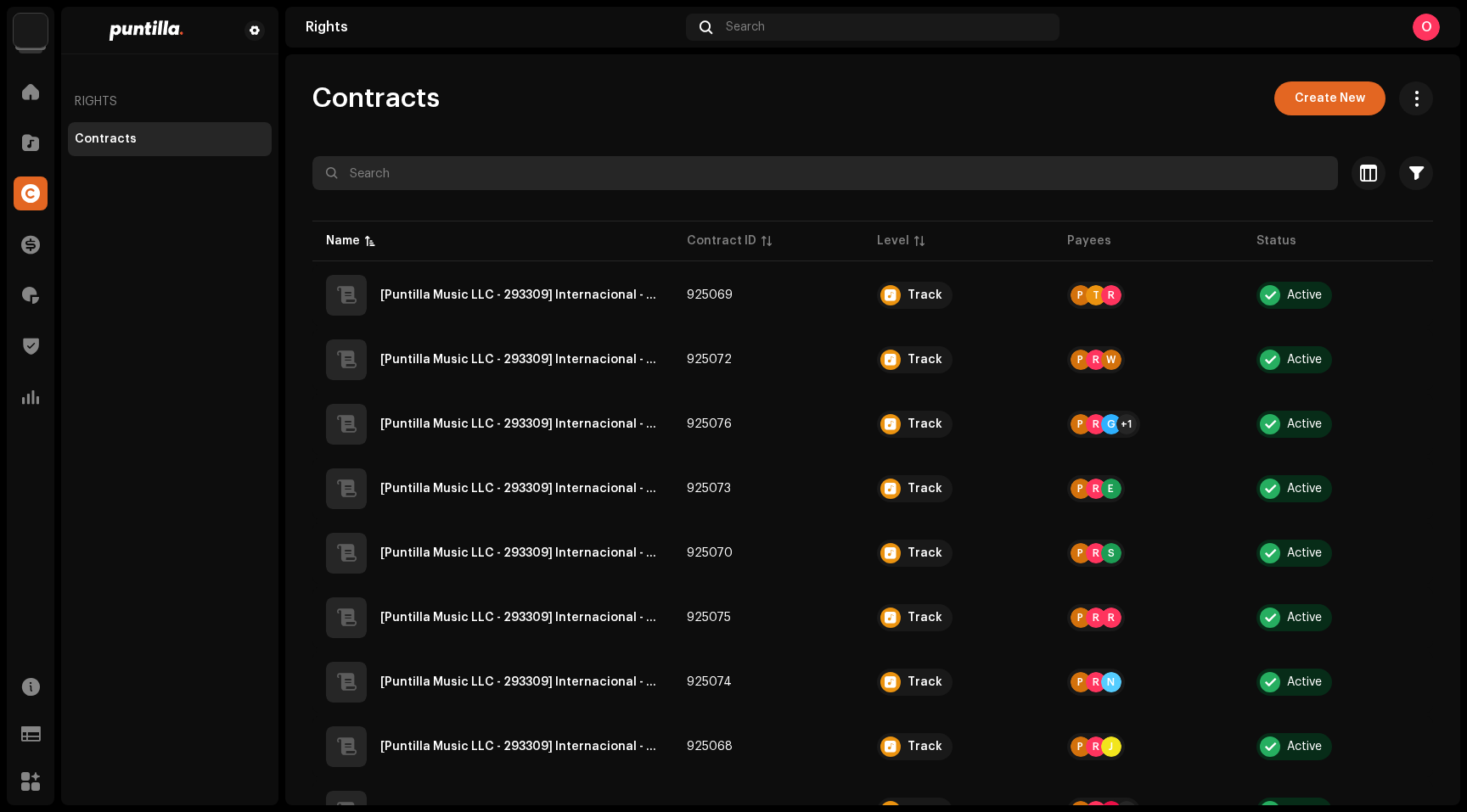
click at [440, 180] on input "text" at bounding box center [825, 173] width 1025 height 34
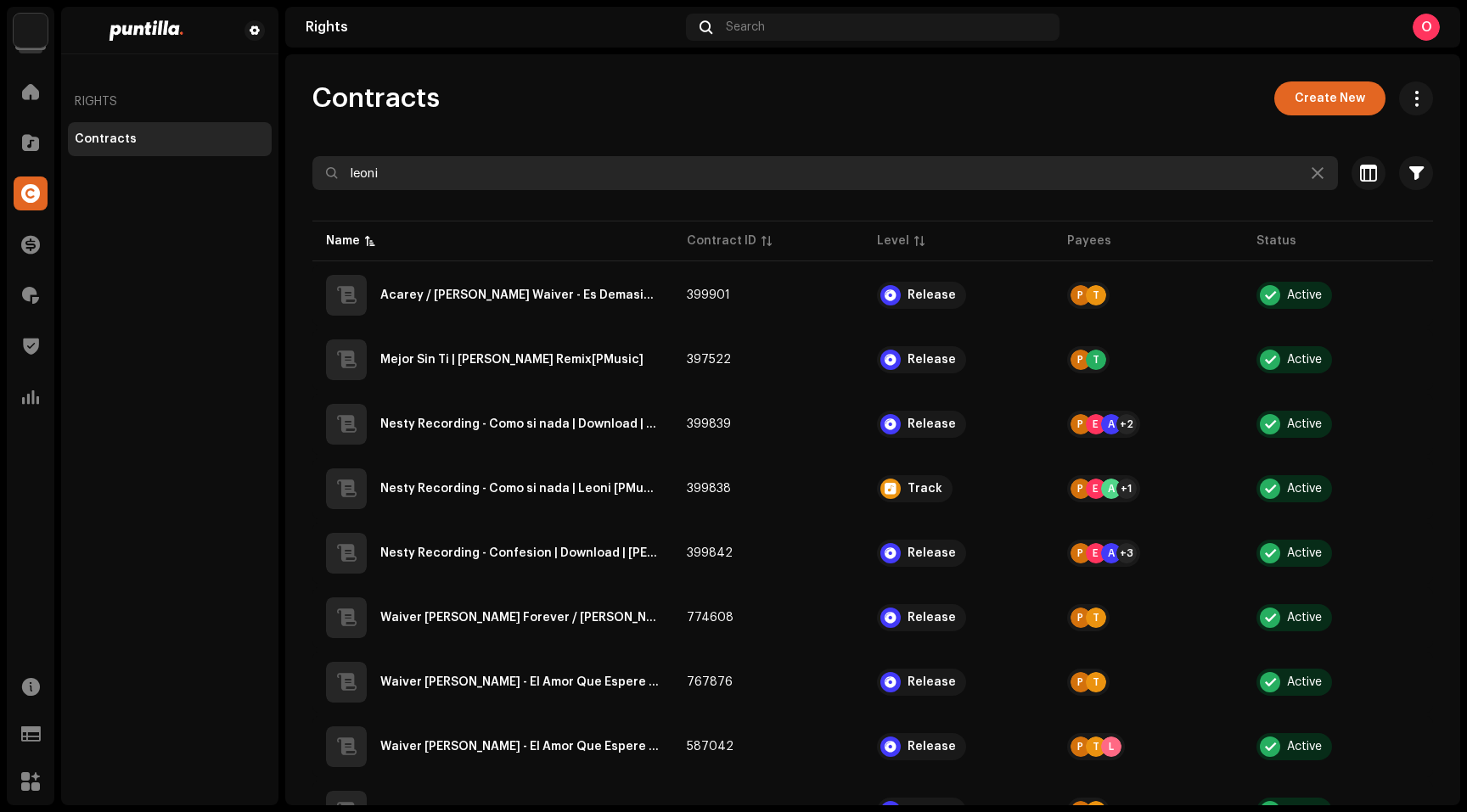
type input "leoni"
